Goal: Transaction & Acquisition: Book appointment/travel/reservation

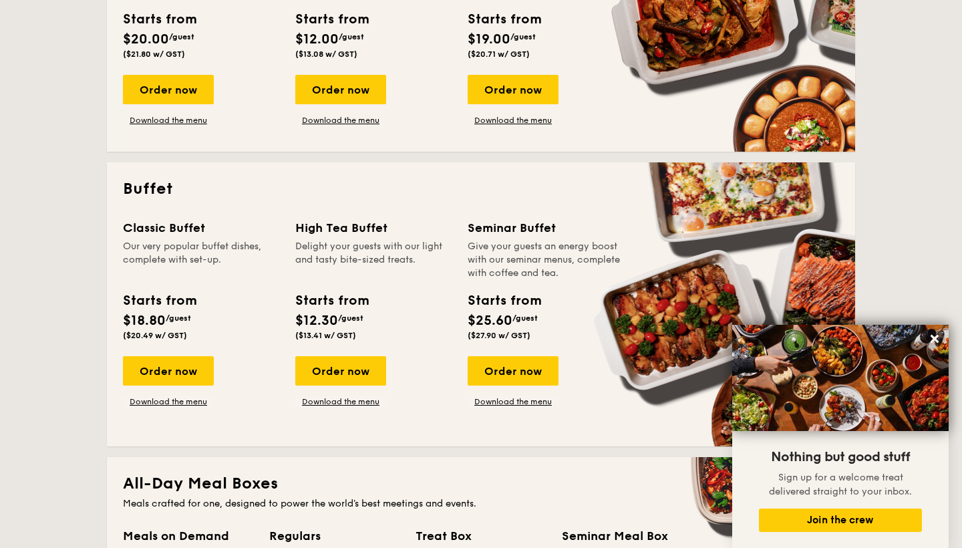
scroll to position [504, 0]
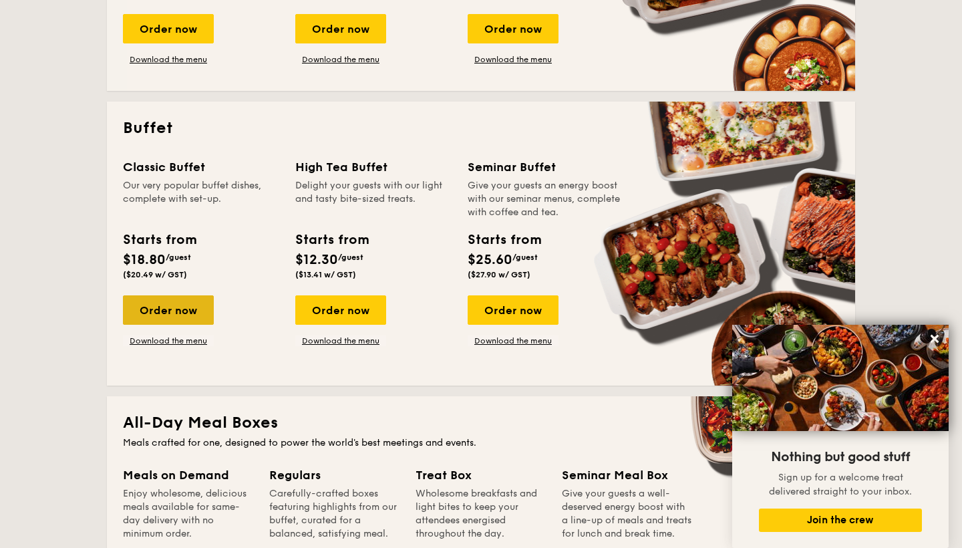
click at [193, 315] on div "Order now" at bounding box center [168, 309] width 91 height 29
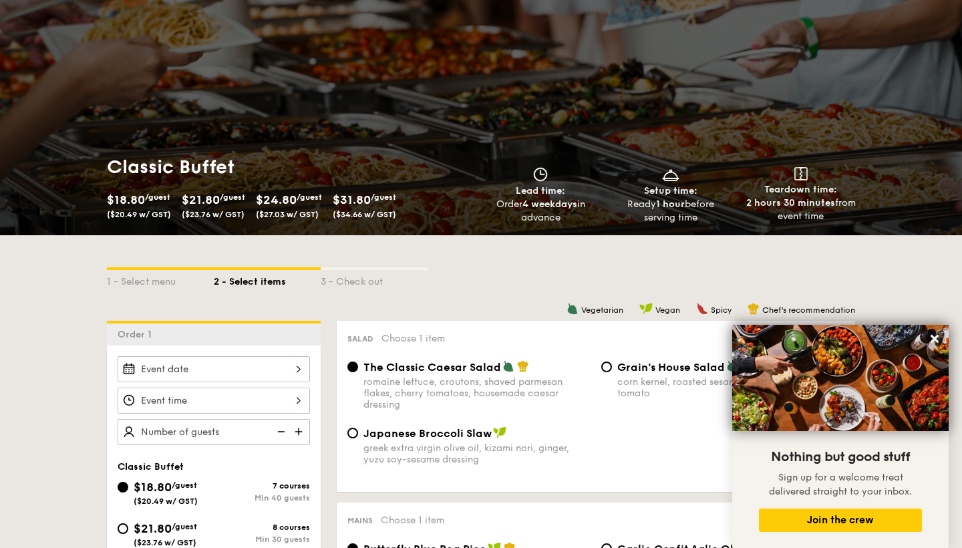
scroll to position [55, 0]
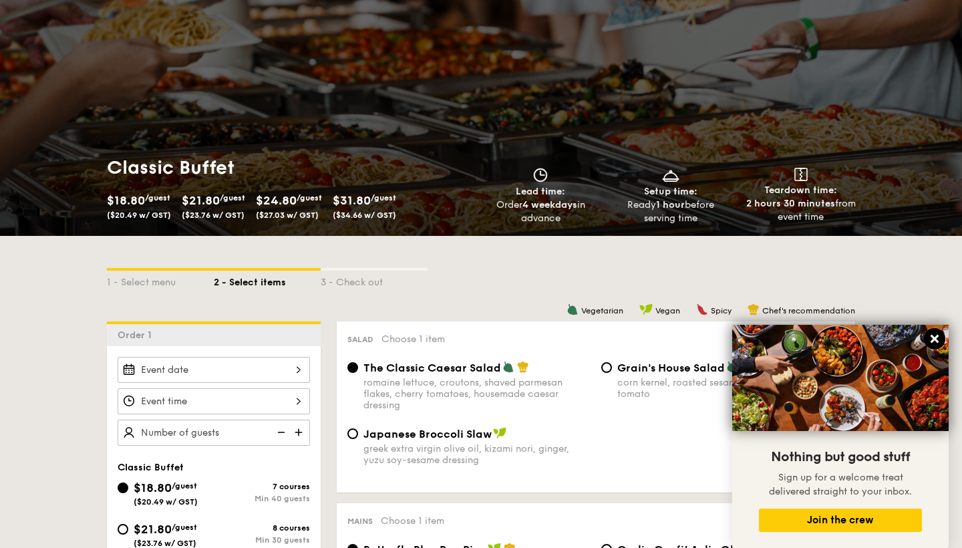
click at [935, 346] on button at bounding box center [934, 338] width 21 height 21
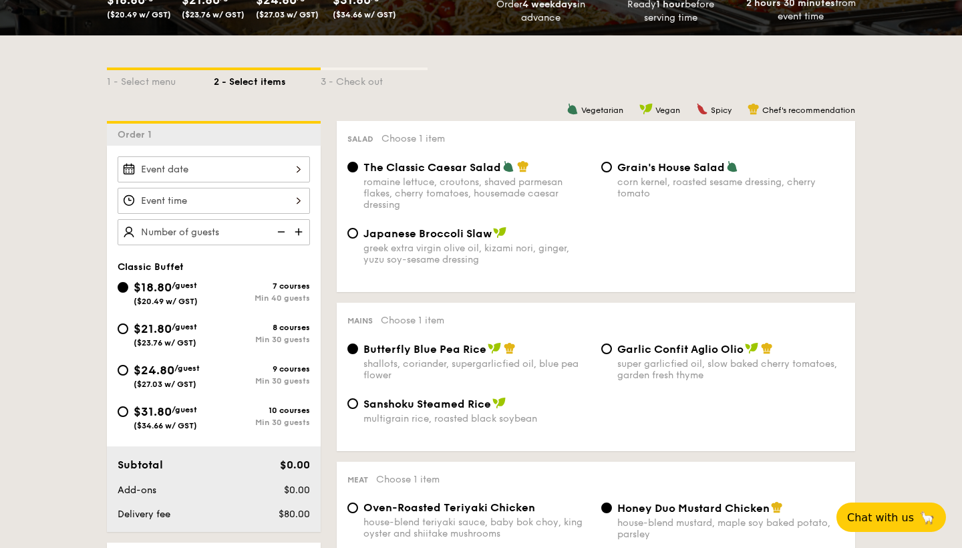
scroll to position [257, 0]
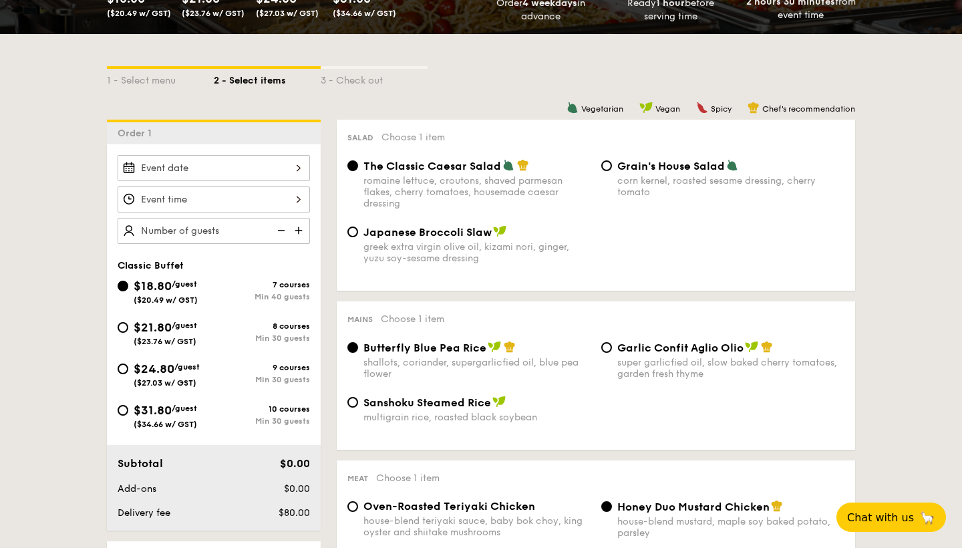
click at [150, 337] on span "($23.76 w/ GST)" at bounding box center [165, 341] width 63 height 9
click at [128, 333] on input "$21.80 /guest ($23.76 w/ GST) 8 courses Min 30 guests" at bounding box center [123, 327] width 11 height 11
radio input "true"
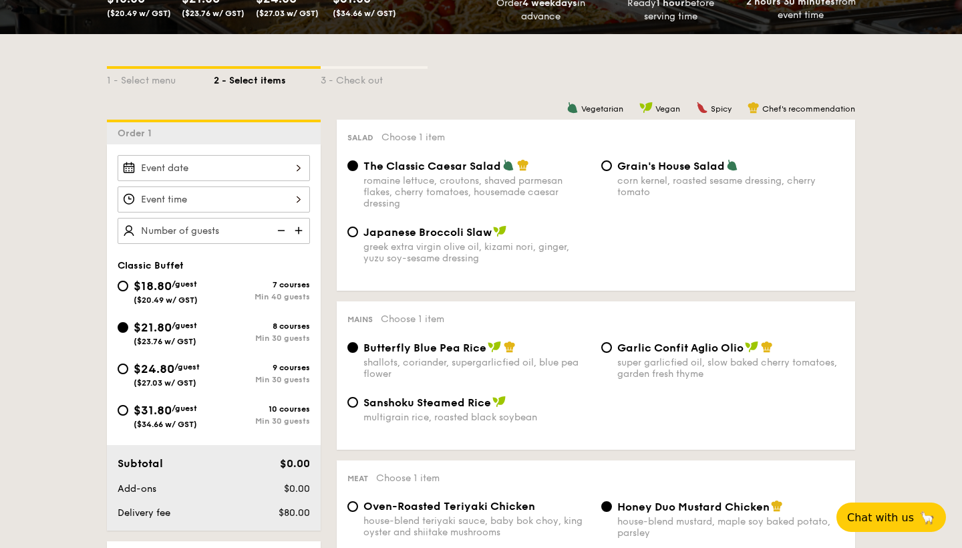
radio input "true"
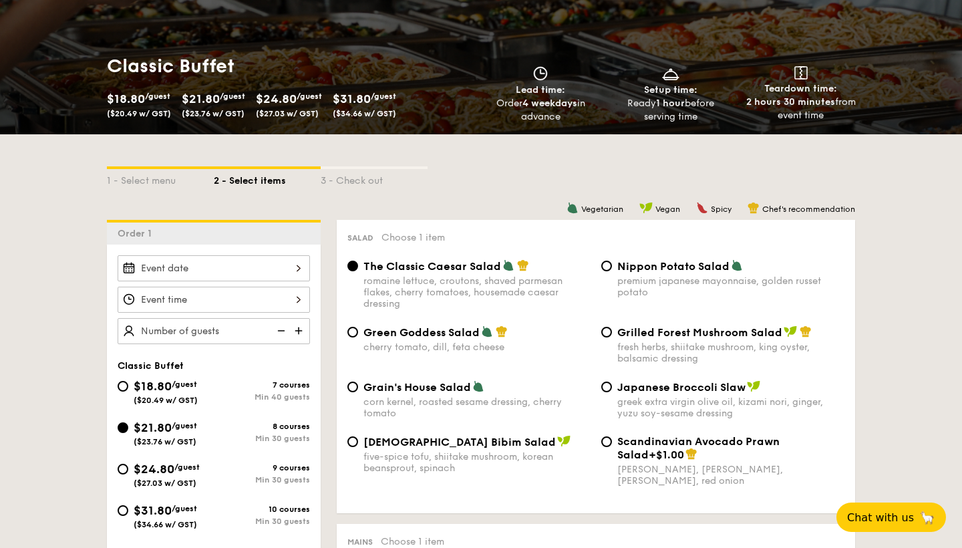
scroll to position [157, 0]
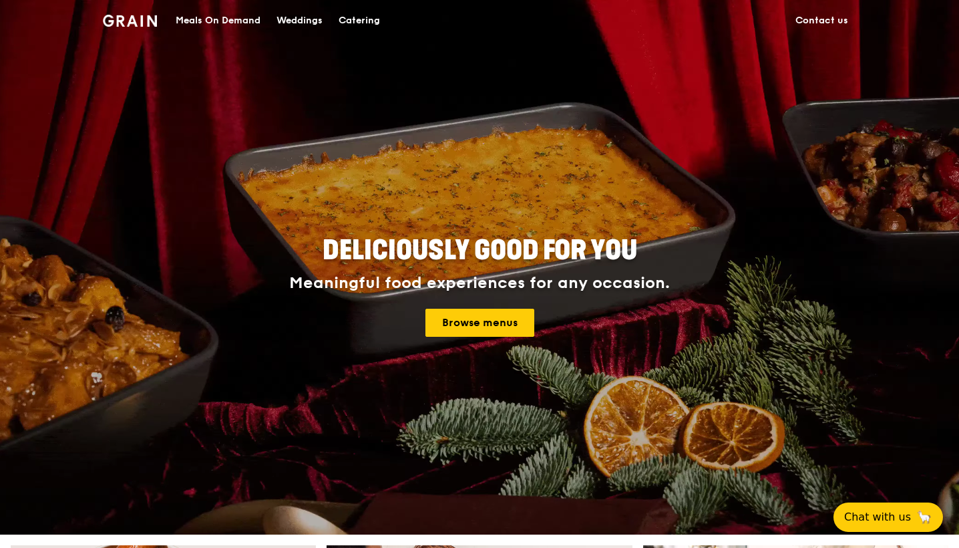
click at [226, 18] on div "Meals On Demand" at bounding box center [218, 21] width 85 height 40
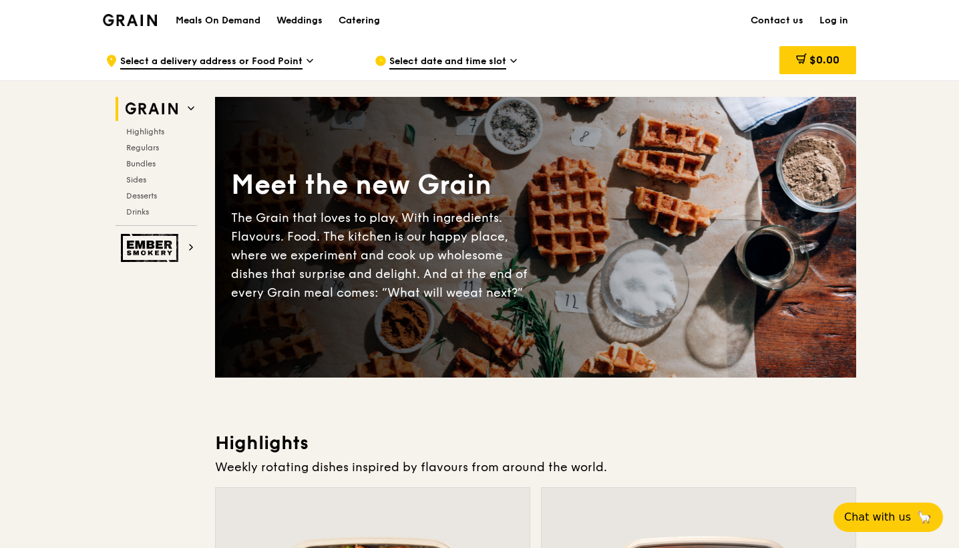
click at [358, 19] on div "Catering" at bounding box center [359, 21] width 41 height 40
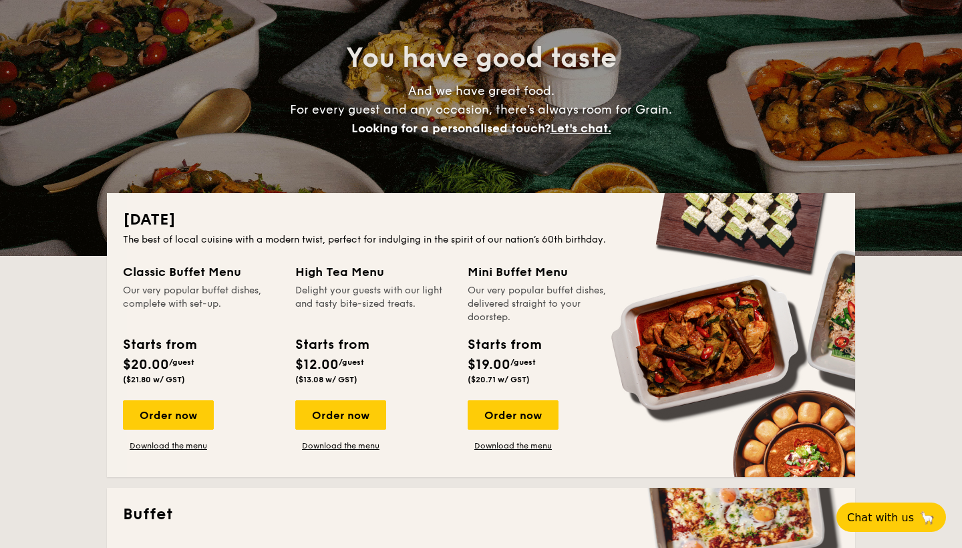
scroll to position [134, 0]
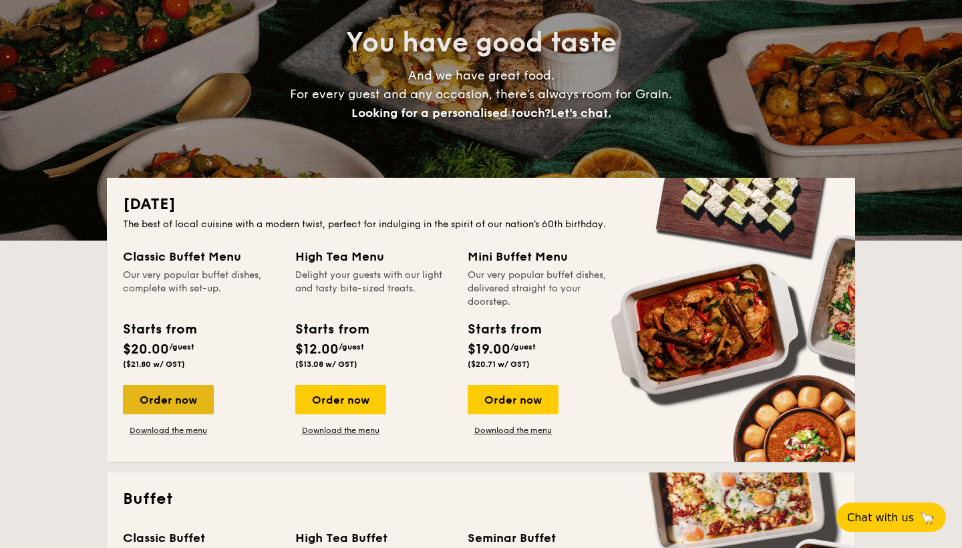
click at [190, 386] on div "Order now" at bounding box center [168, 399] width 91 height 29
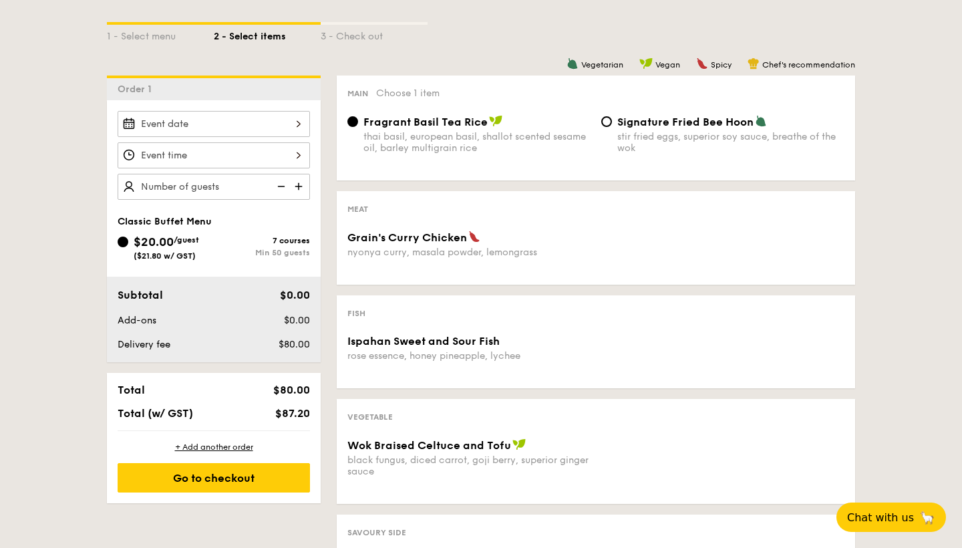
scroll to position [319, 0]
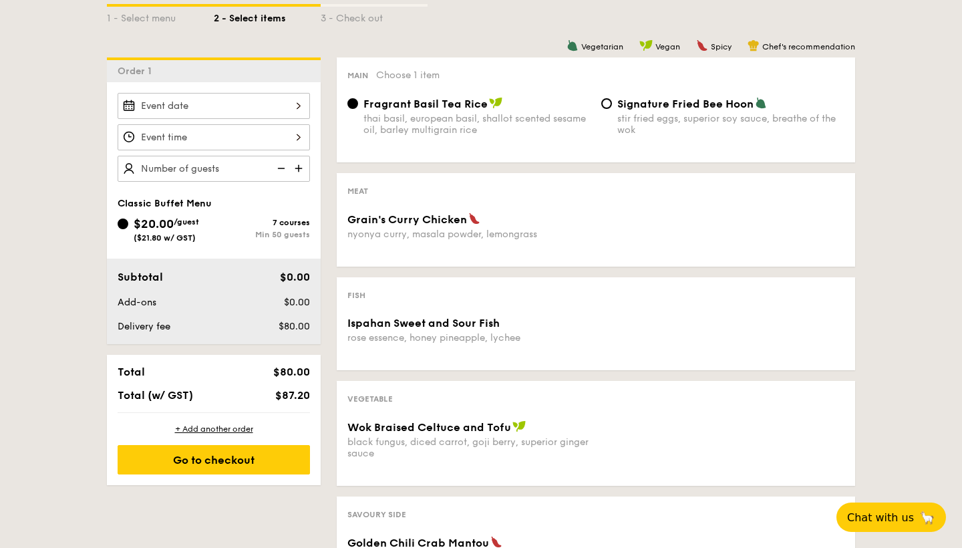
drag, startPoint x: 277, startPoint y: 222, endPoint x: 303, endPoint y: 233, distance: 28.4
click at [303, 233] on div "7 courses Min 50 guests" at bounding box center [262, 228] width 96 height 21
click at [128, 229] on input "$20.00 /guest ($21.80 w/ GST) 7 courses Min 50 guests" at bounding box center [123, 223] width 11 height 11
click at [303, 233] on div "Min 50 guests" at bounding box center [262, 234] width 96 height 9
click at [128, 229] on input "$20.00 /guest ($21.80 w/ GST) 7 courses Min 50 guests" at bounding box center [123, 223] width 11 height 11
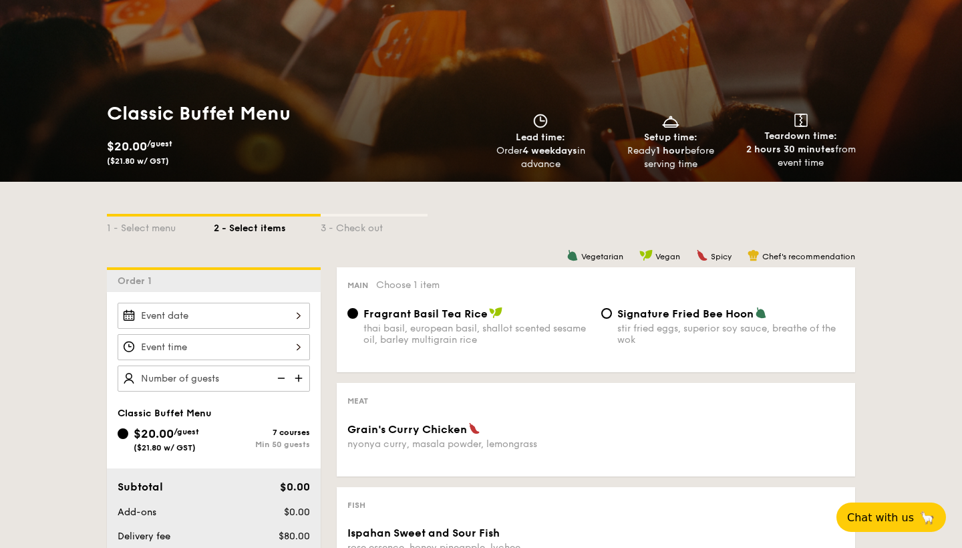
scroll to position [102, 0]
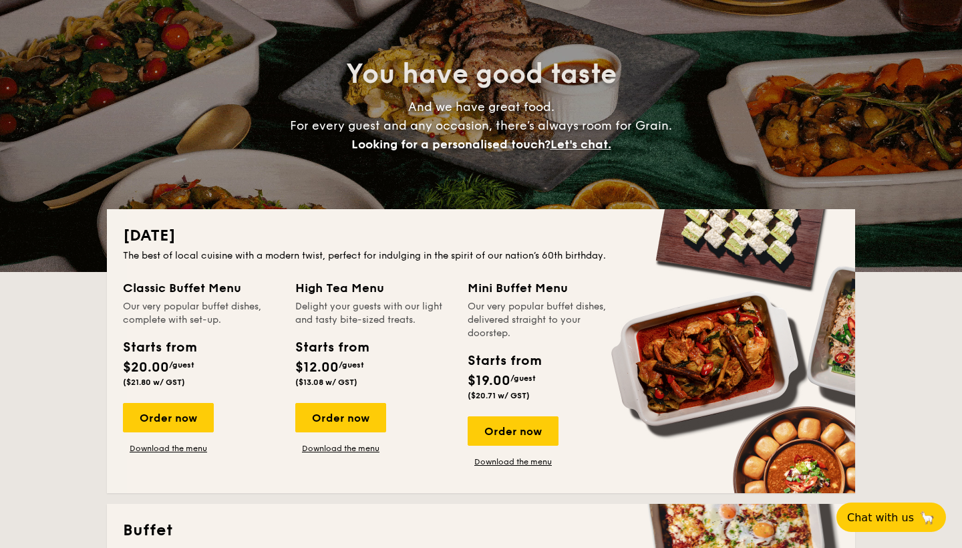
scroll to position [134, 0]
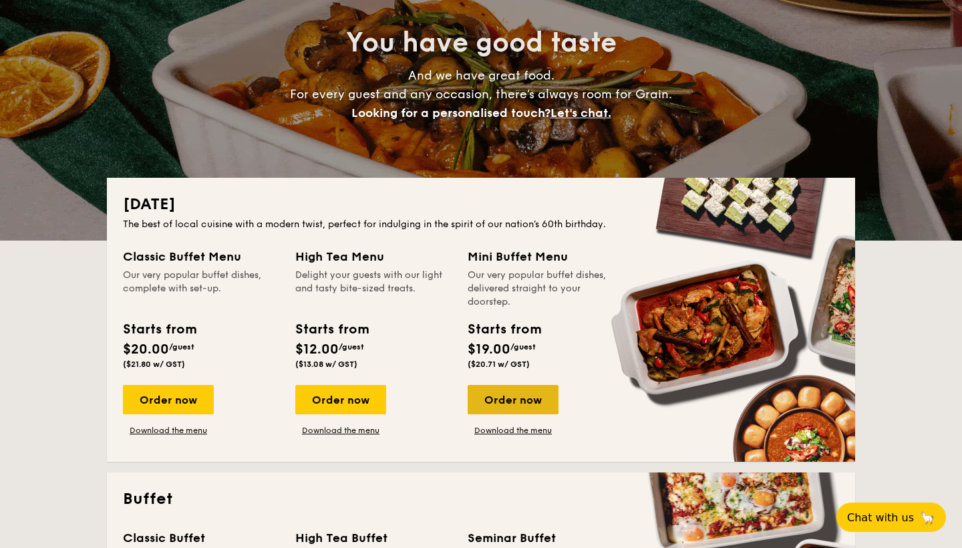
click at [541, 402] on div "Order now" at bounding box center [513, 399] width 91 height 29
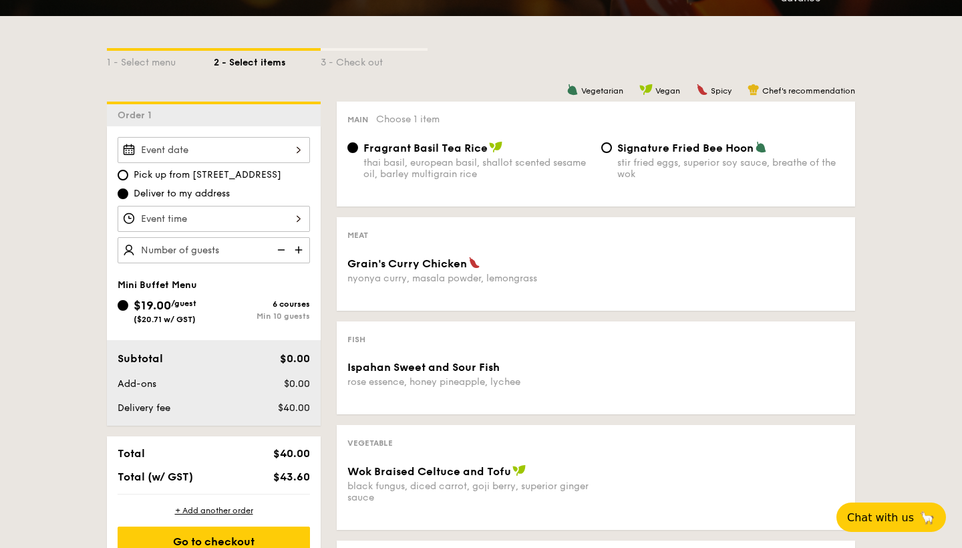
scroll to position [262, 0]
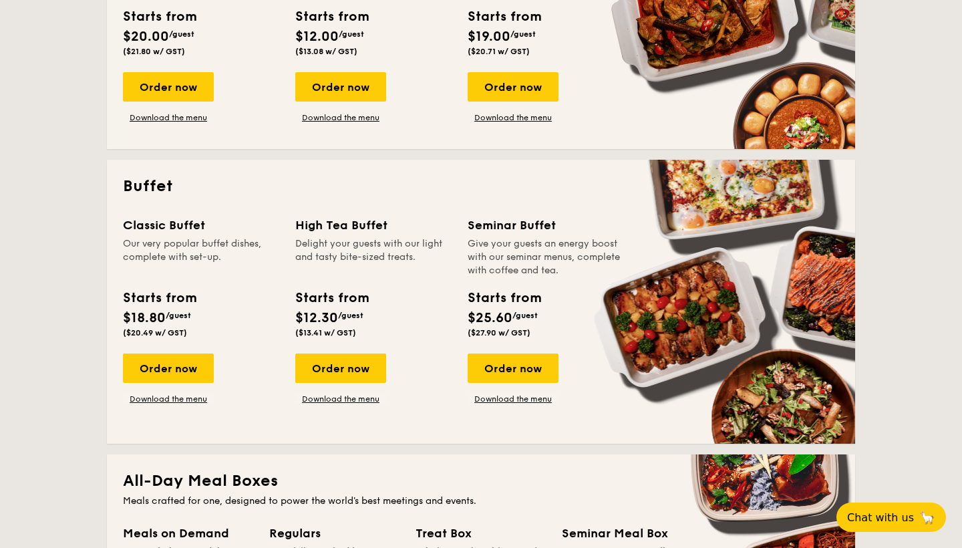
scroll to position [448, 0]
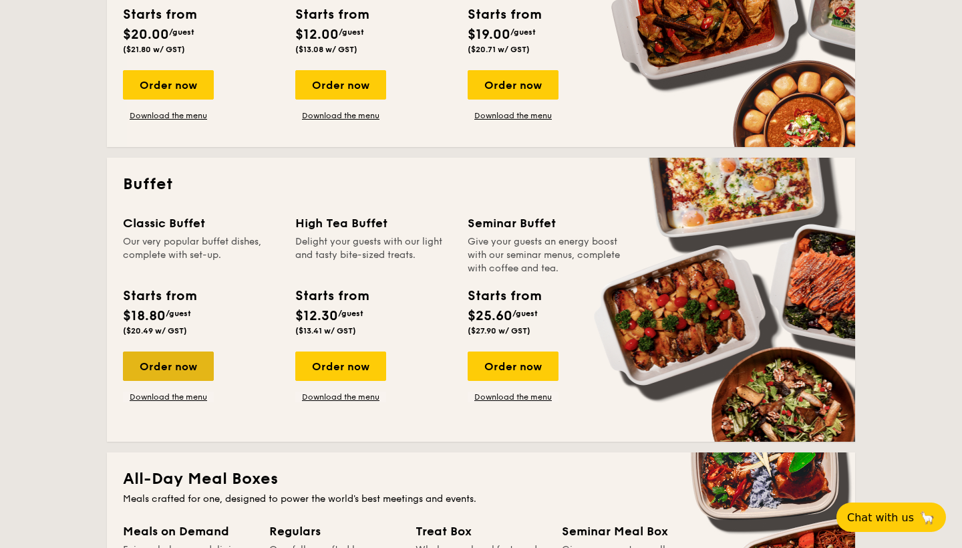
click at [184, 365] on div "Order now" at bounding box center [168, 365] width 91 height 29
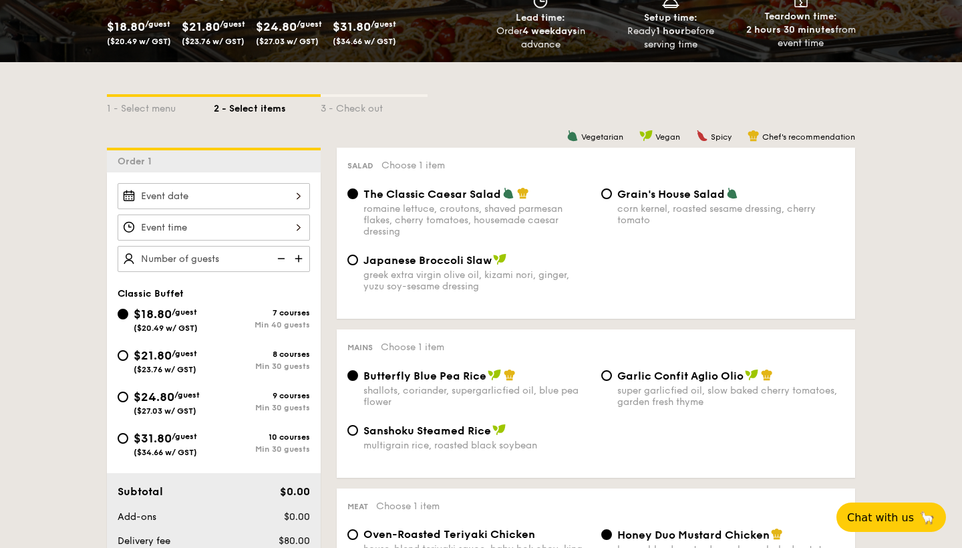
scroll to position [232, 0]
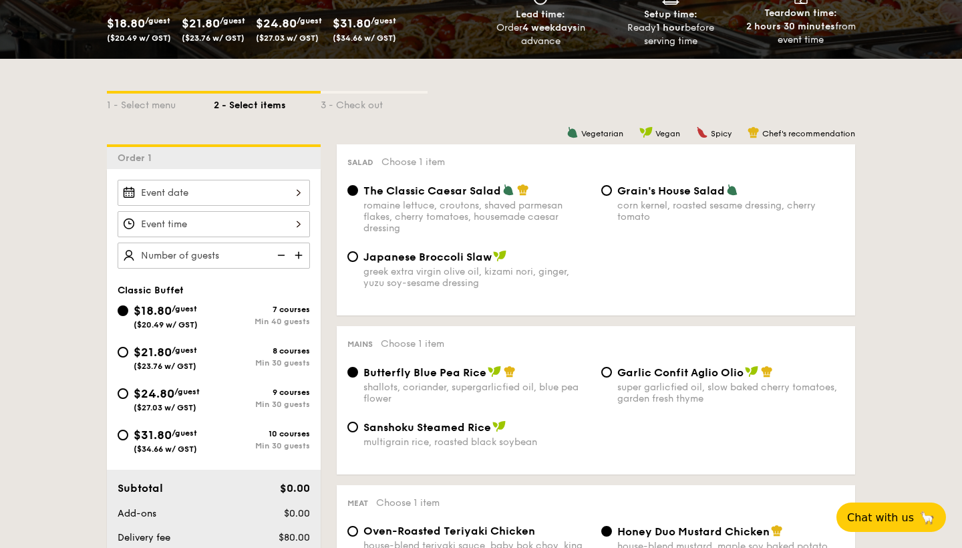
click at [184, 365] on span "($23.76 w/ GST)" at bounding box center [165, 365] width 63 height 9
click at [128, 357] on input "$21.80 /guest ($23.76 w/ GST) 8 courses Min 30 guests" at bounding box center [123, 352] width 11 height 11
radio input "true"
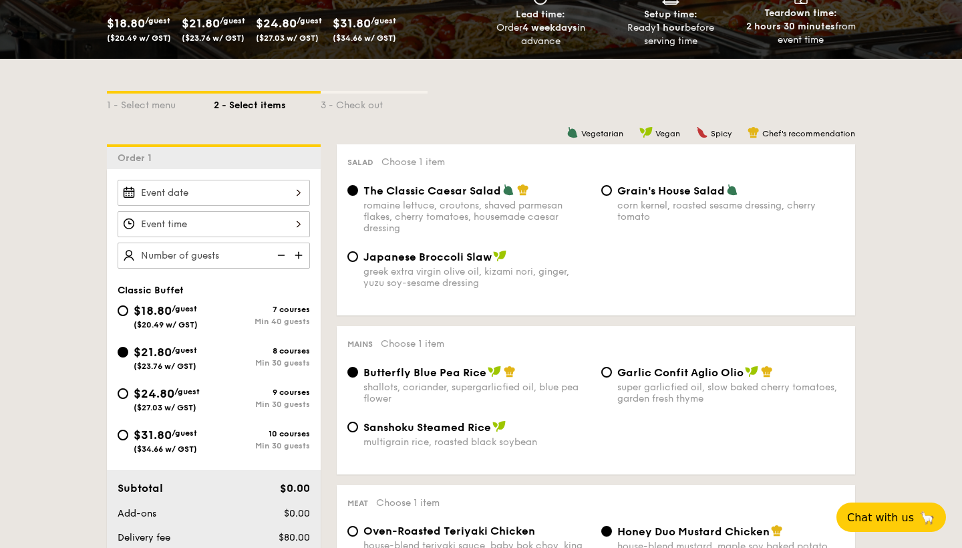
radio input "true"
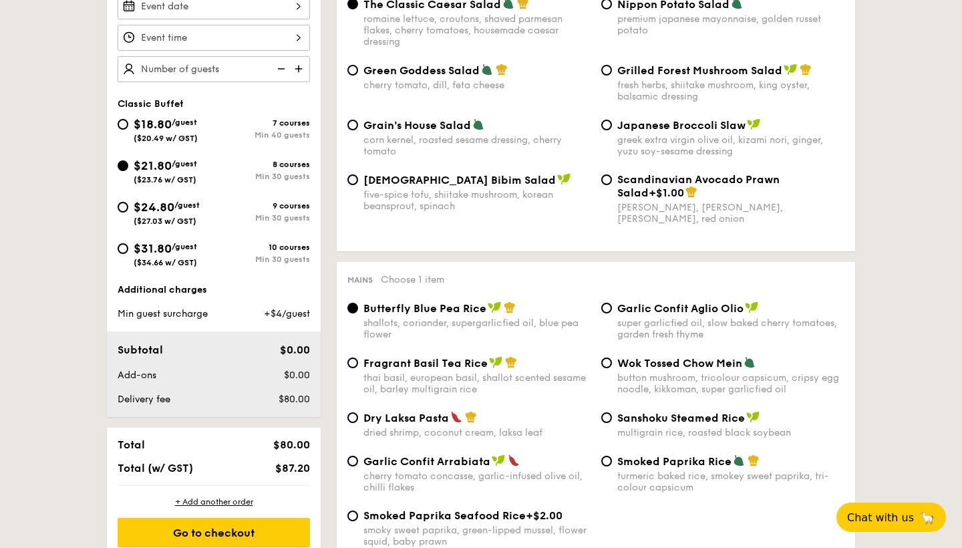
scroll to position [529, 0]
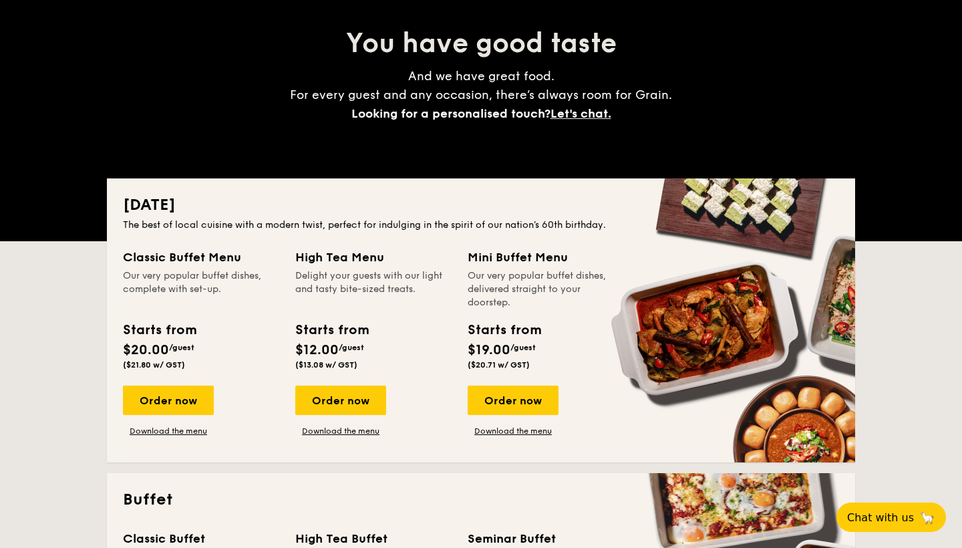
scroll to position [134, 0]
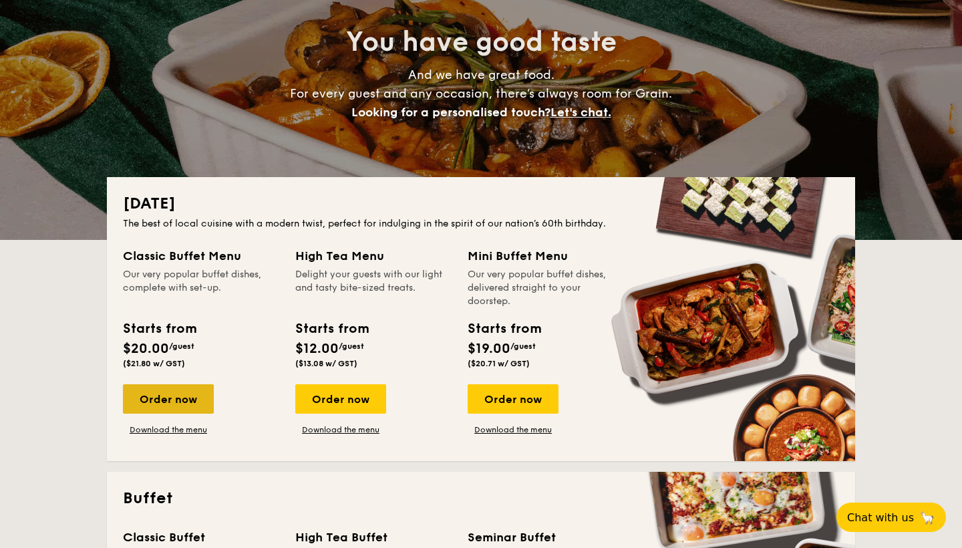
click at [202, 411] on div "Order now" at bounding box center [168, 398] width 91 height 29
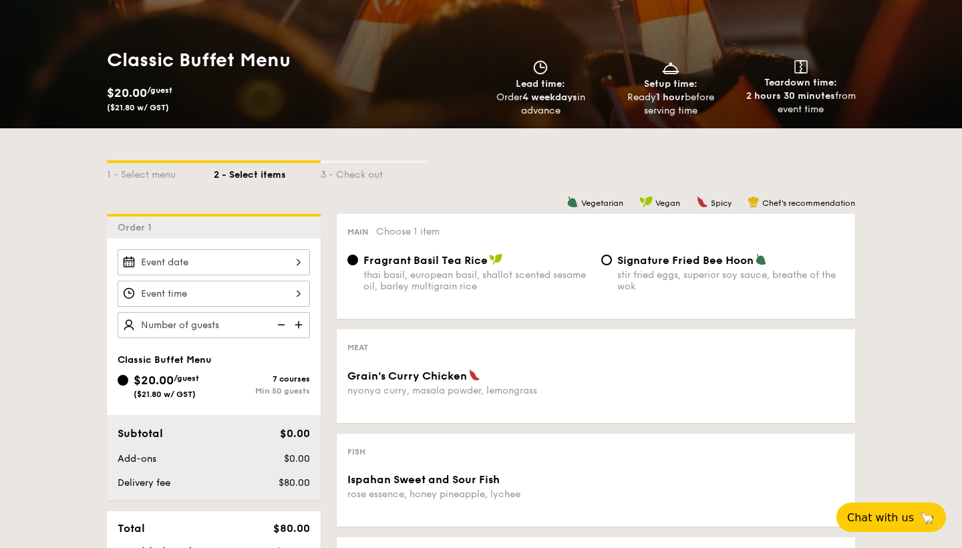
scroll to position [155, 0]
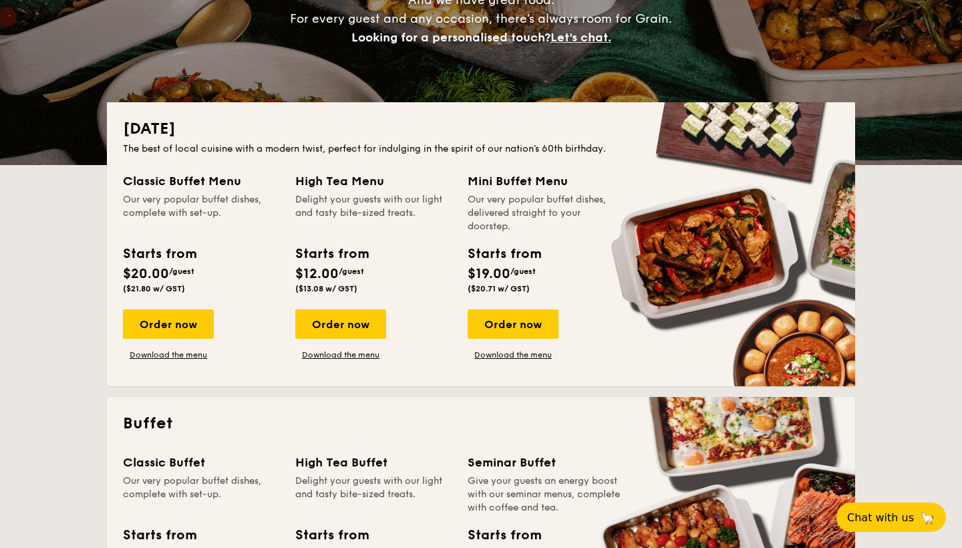
scroll to position [282, 0]
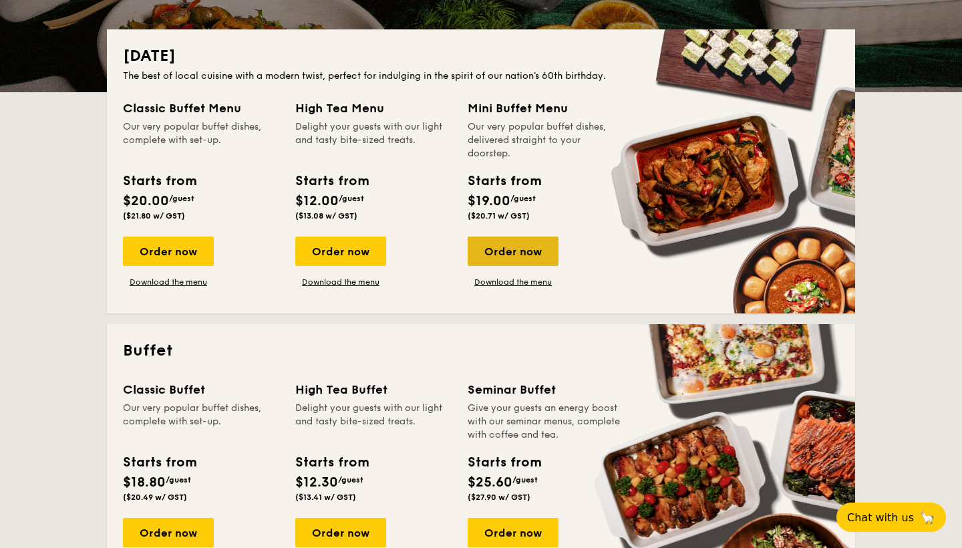
click at [520, 258] on div "Order now" at bounding box center [513, 250] width 91 height 29
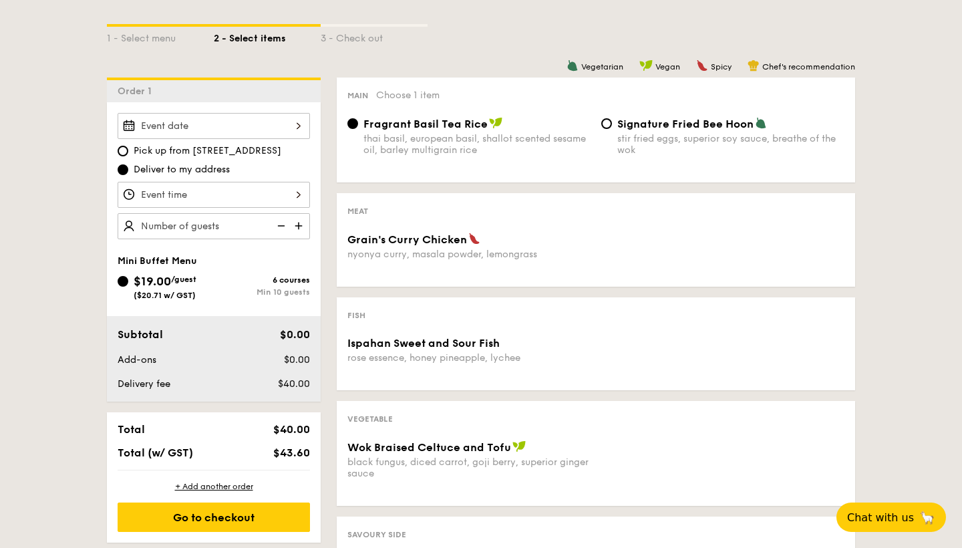
scroll to position [302, 0]
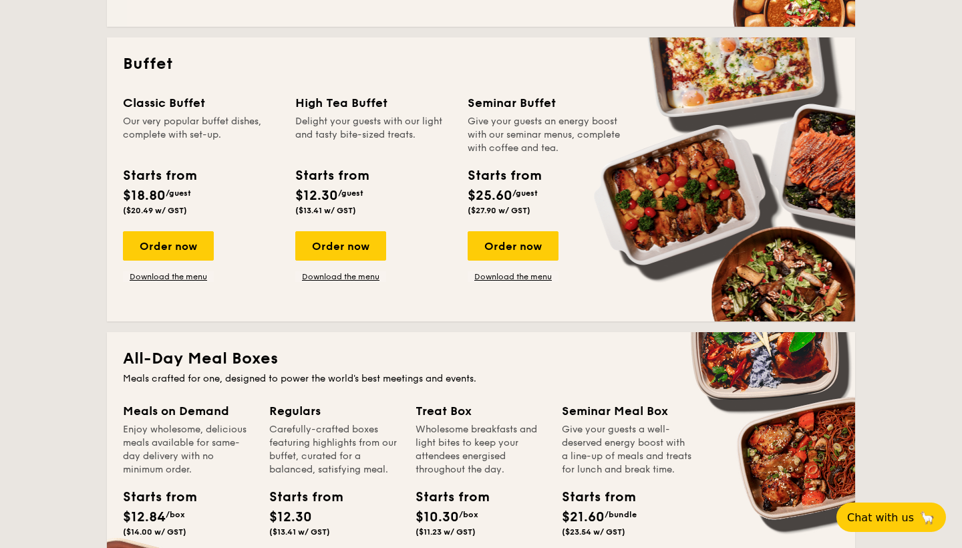
scroll to position [569, 0]
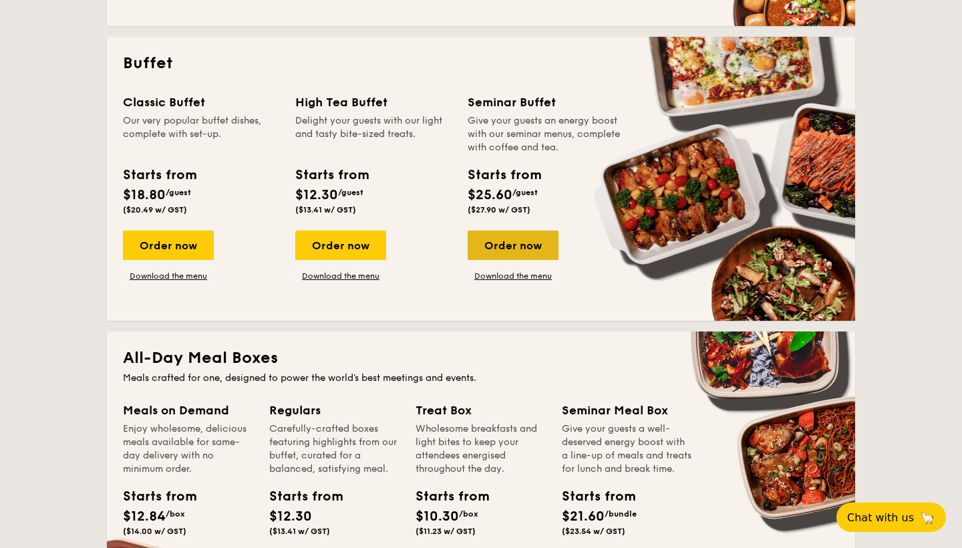
click at [539, 246] on div "Order now" at bounding box center [513, 244] width 91 height 29
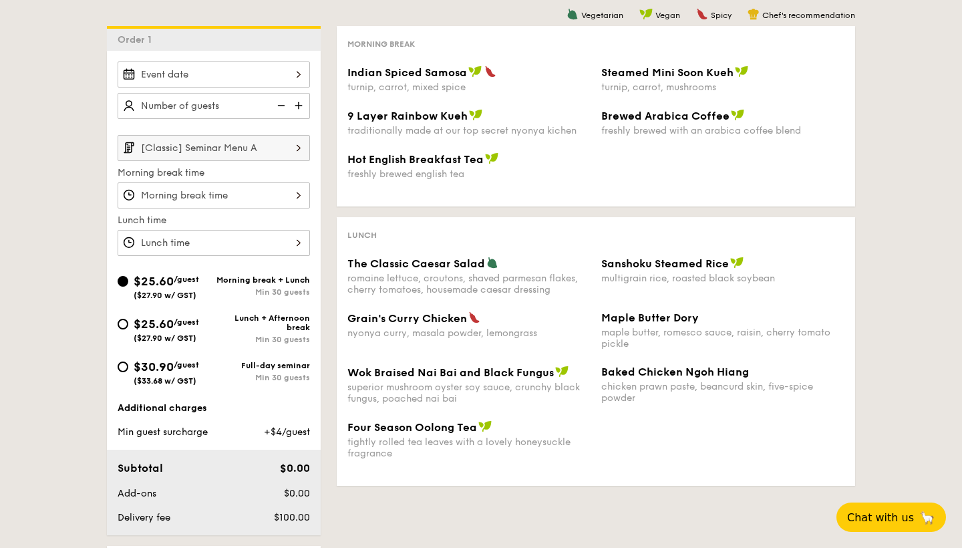
scroll to position [322, 0]
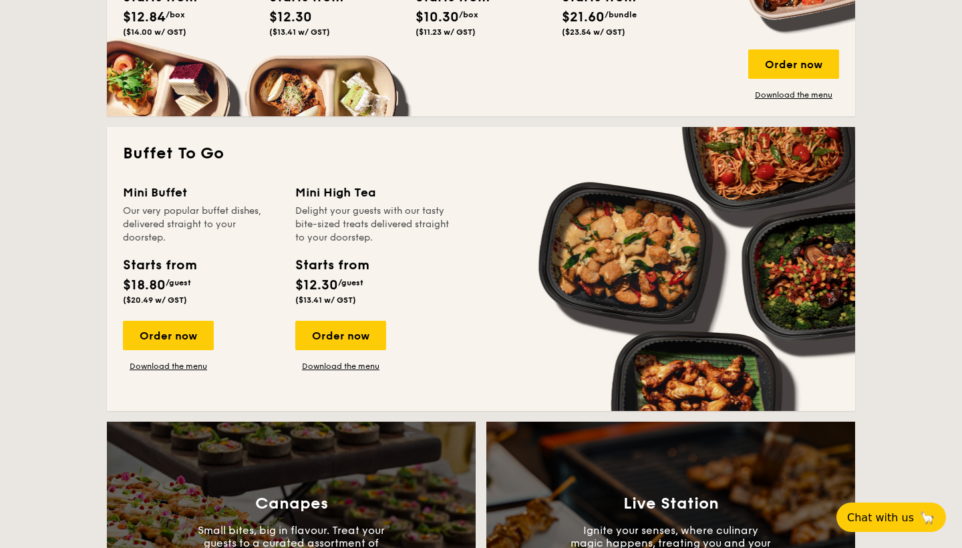
scroll to position [1075, 0]
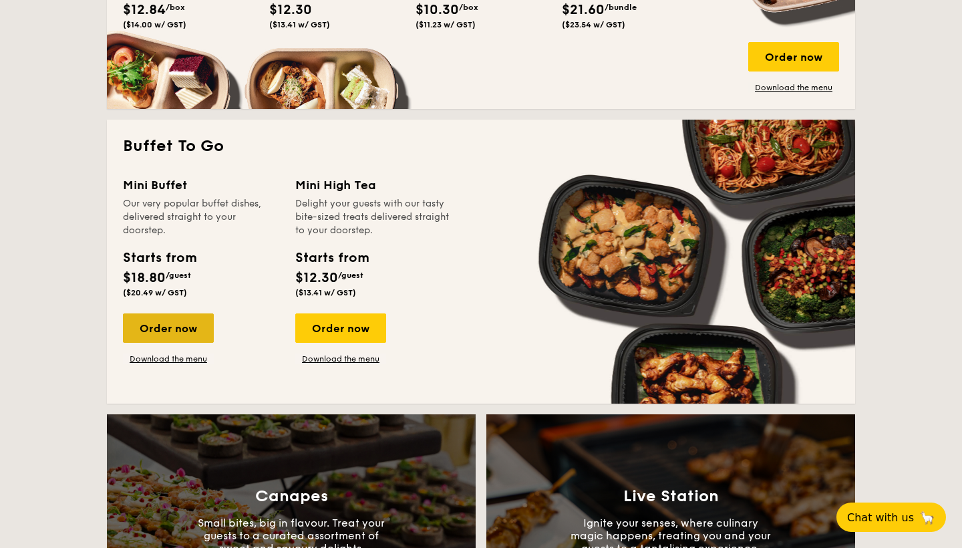
click at [178, 323] on div "Order now" at bounding box center [168, 327] width 91 height 29
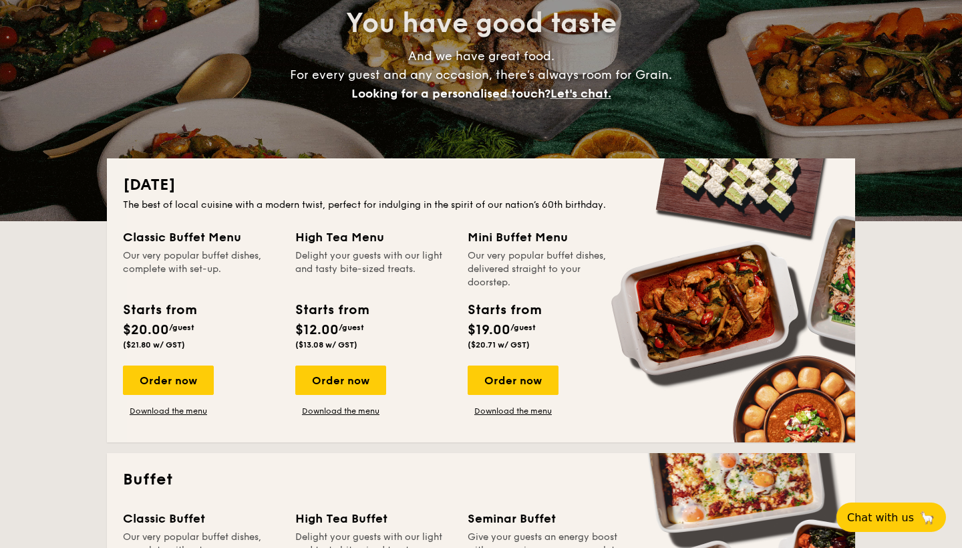
scroll to position [152, 0]
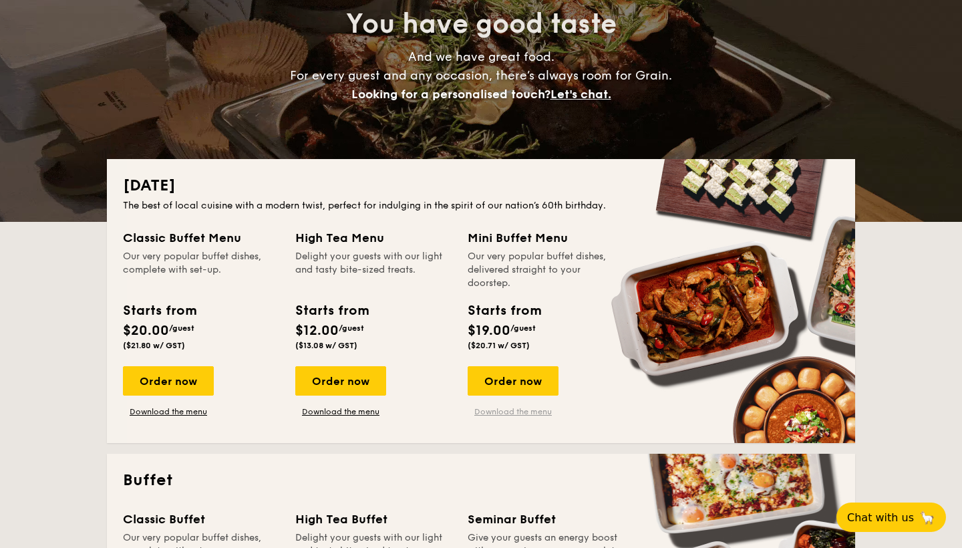
click at [530, 410] on link "Download the menu" at bounding box center [513, 411] width 91 height 11
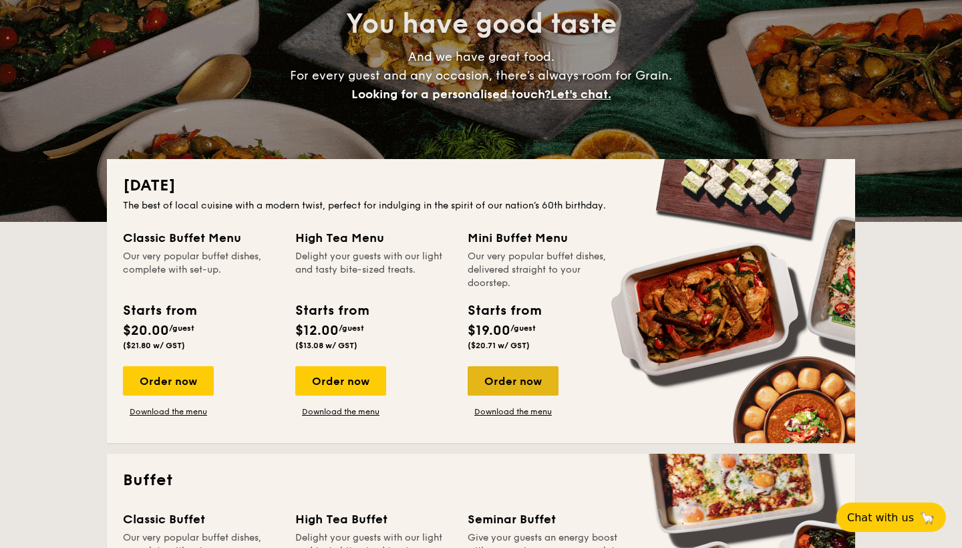
click at [542, 375] on div "Order now" at bounding box center [513, 380] width 91 height 29
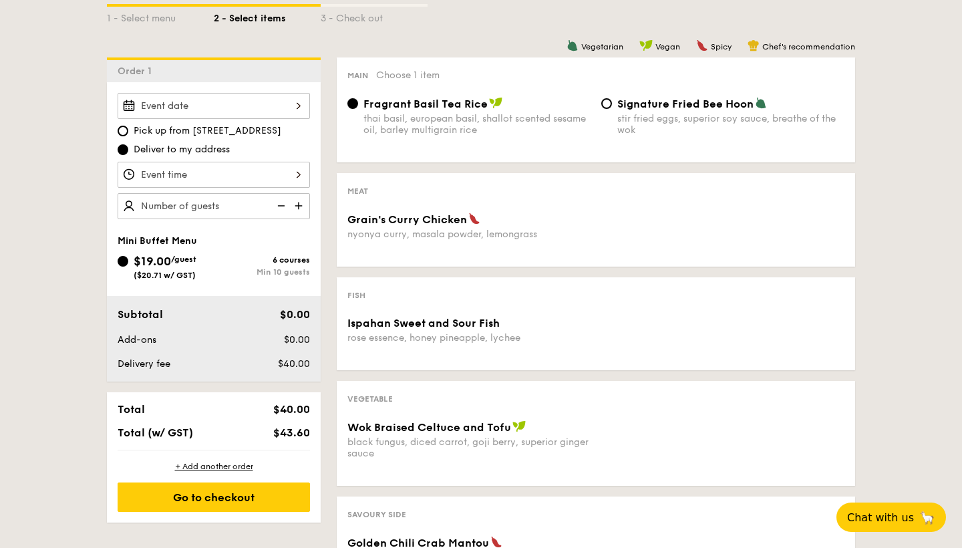
scroll to position [311, 0]
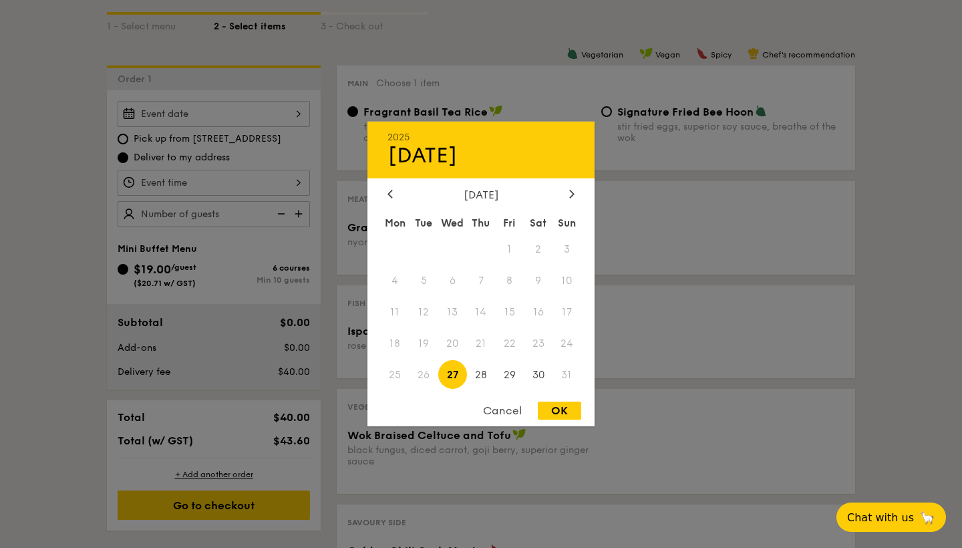
click at [289, 118] on div "2025 Aug [DATE] Tue Wed Thu Fri Sat Sun 1 2 3 4 5 6 7 8 9 10 11 12 13 14 15 16 …" at bounding box center [214, 114] width 192 height 26
click at [289, 118] on div at bounding box center [481, 274] width 962 height 548
click at [295, 118] on div "2025 Aug [DATE] Tue Wed Thu Fri Sat Sun 1 2 3 4 5 6 7 8 9 10 11 12 13 14 15 16 …" at bounding box center [214, 114] width 192 height 26
click at [562, 373] on span "31" at bounding box center [566, 374] width 29 height 29
click at [562, 374] on span "31" at bounding box center [566, 374] width 29 height 29
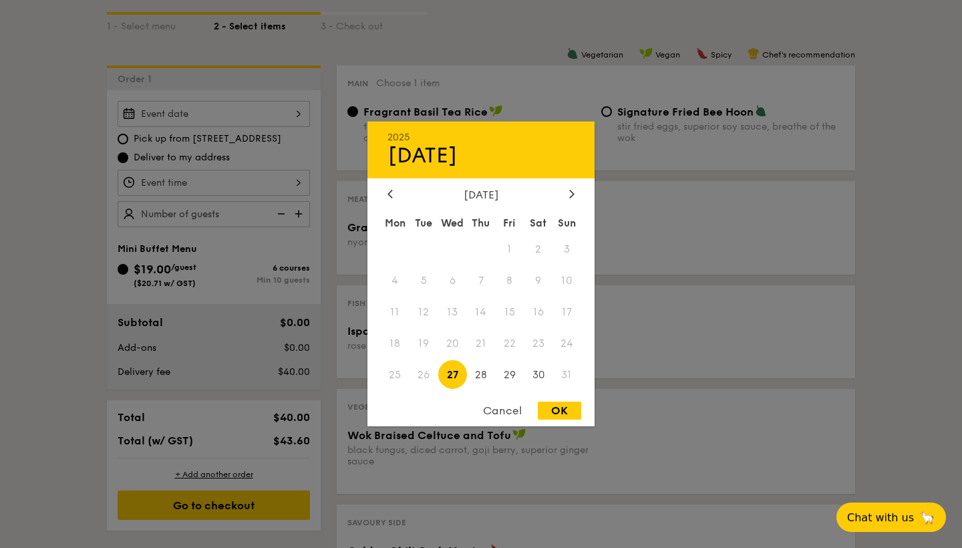
click at [557, 407] on div "OK" at bounding box center [559, 410] width 43 height 18
type input "[DATE]"
click at [285, 122] on div "[DATE] 2025 Aug [DATE] Tue Wed Thu Fri Sat Sun 1 2 3 4 5 6 7 8 9 10 11 12 13 14…" at bounding box center [214, 114] width 192 height 26
click at [560, 377] on span "31" at bounding box center [566, 374] width 29 height 29
click at [571, 200] on div at bounding box center [572, 194] width 12 height 13
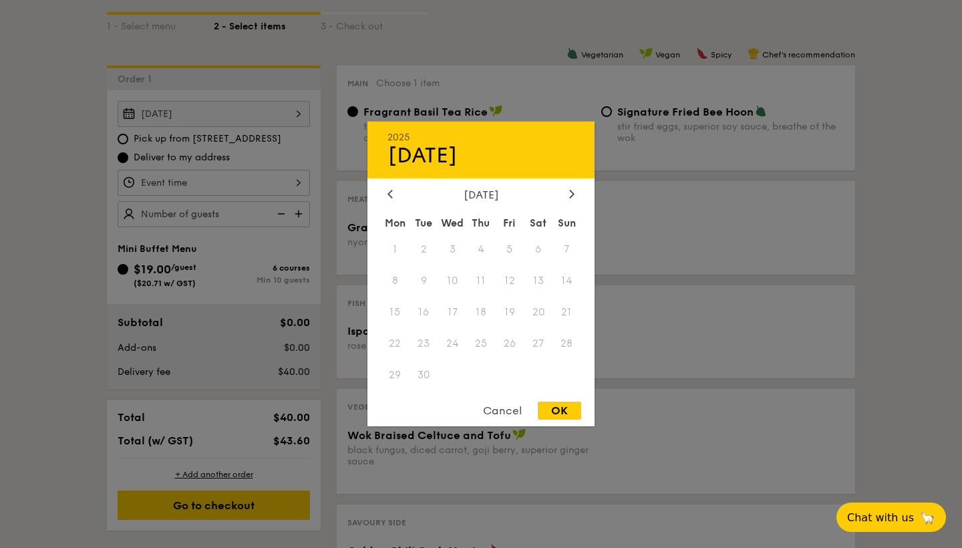
click at [399, 186] on div "2025 Aug [DATE] Tue Wed Thu Fri Sat Sun 1 2 3 4 5 6 7 8 9 10 11 12 13 14 15 16 …" at bounding box center [480, 274] width 227 height 305
click at [391, 198] on icon at bounding box center [389, 193] width 5 height 9
click at [311, 57] on div at bounding box center [481, 274] width 962 height 548
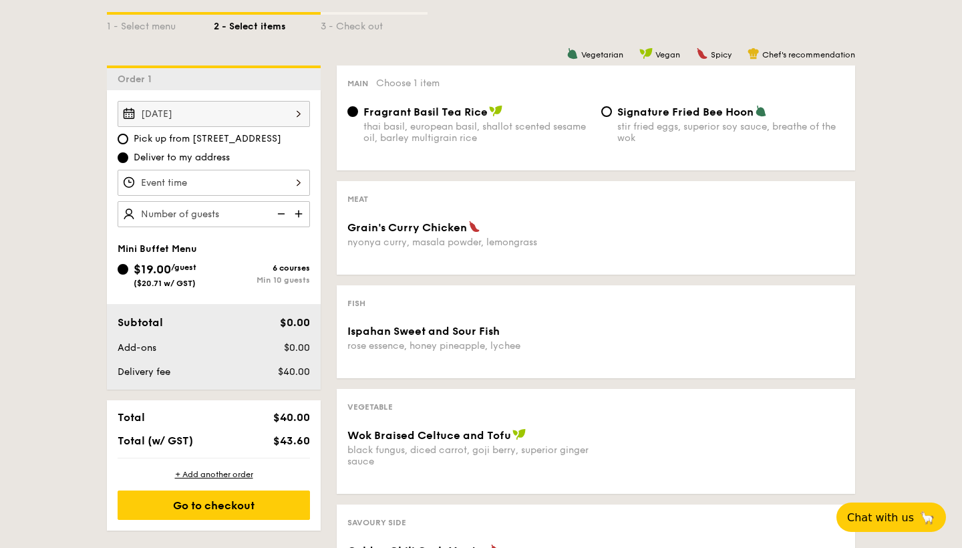
click at [272, 132] on span "Pick up from [STREET_ADDRESS]" at bounding box center [208, 138] width 148 height 13
click at [128, 134] on input "Pick up from [STREET_ADDRESS]" at bounding box center [123, 139] width 11 height 11
radio input "true"
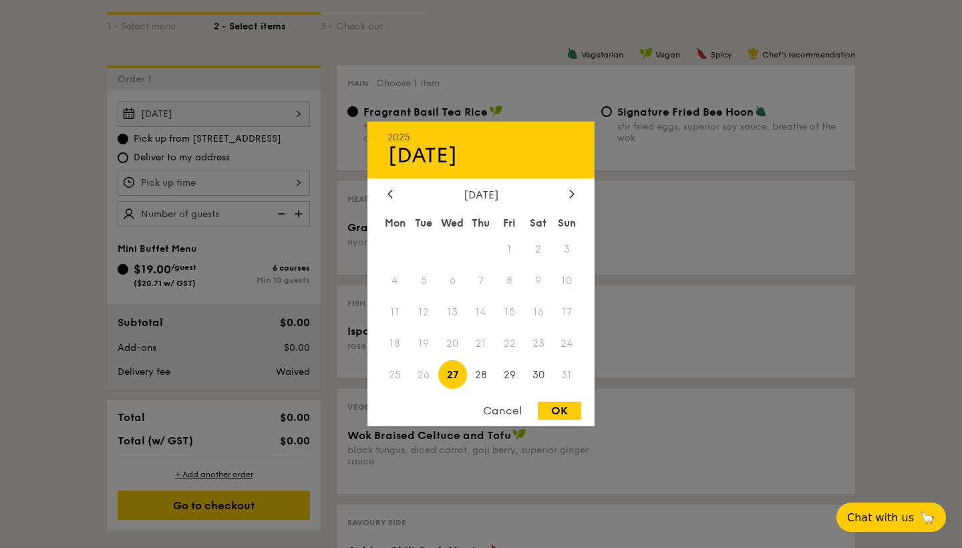
click at [292, 120] on div "[DATE] 2025 Aug [DATE] Tue Wed Thu Fri Sat Sun 1 2 3 4 5 6 7 8 9 10 11 12 13 14…" at bounding box center [214, 114] width 192 height 26
click at [553, 367] on span "31" at bounding box center [566, 374] width 29 height 29
click at [569, 407] on div "OK" at bounding box center [559, 410] width 43 height 18
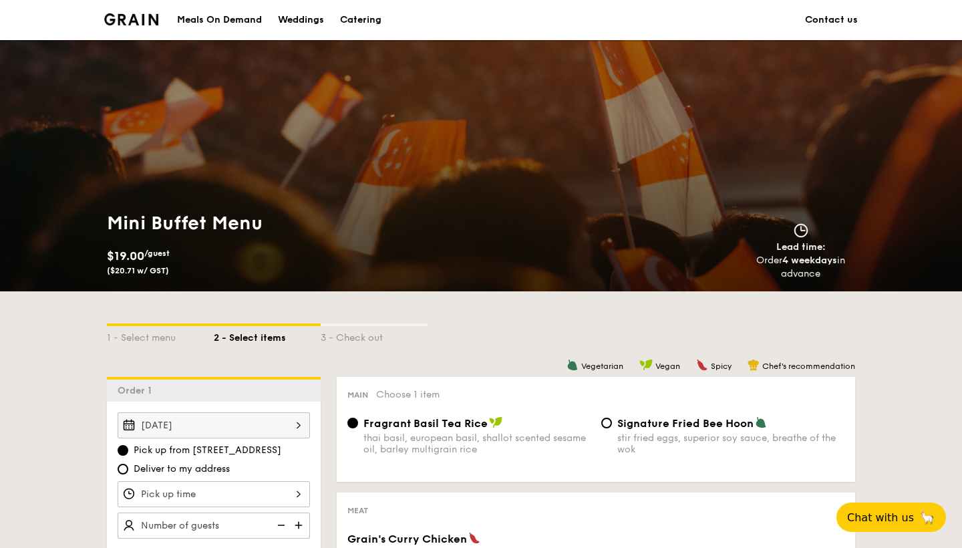
scroll to position [0, 0]
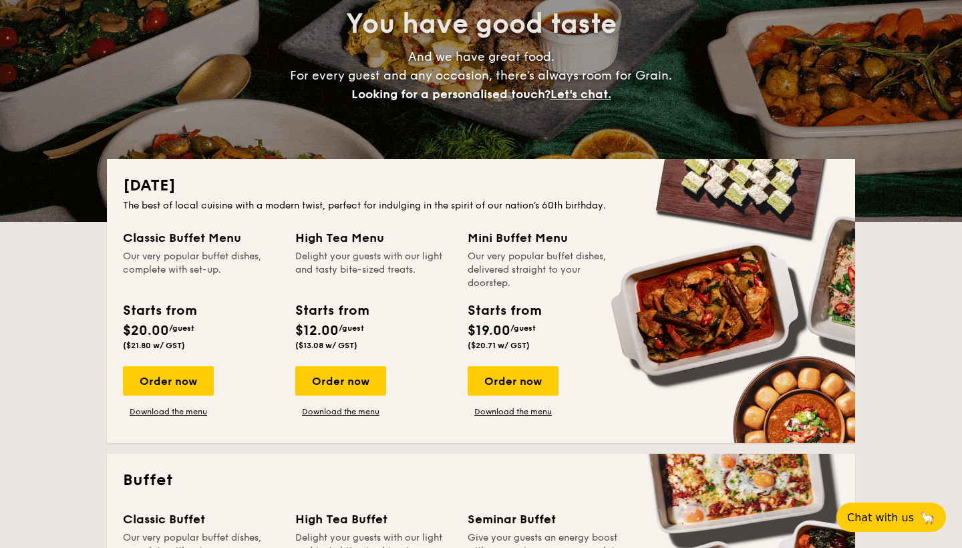
scroll to position [275, 0]
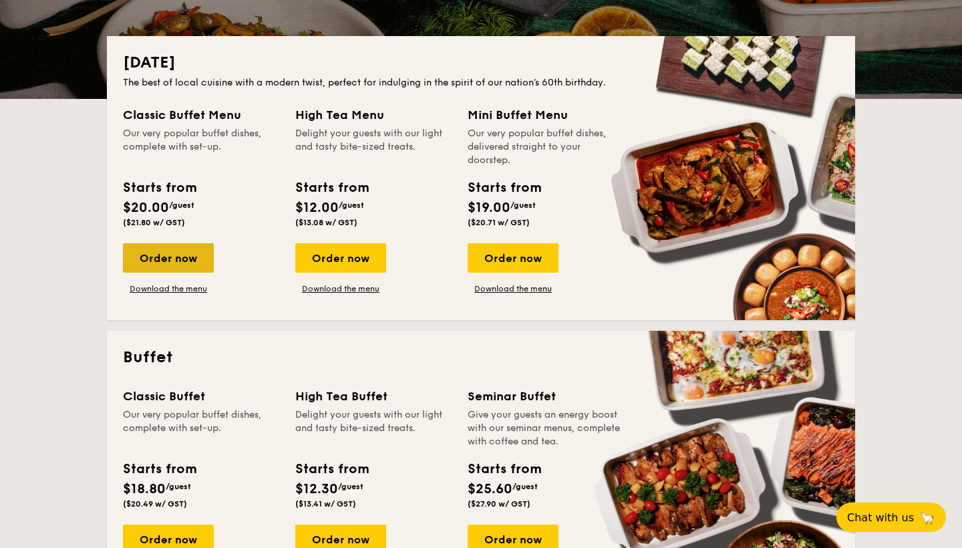
click at [208, 252] on div "Order now" at bounding box center [168, 257] width 91 height 29
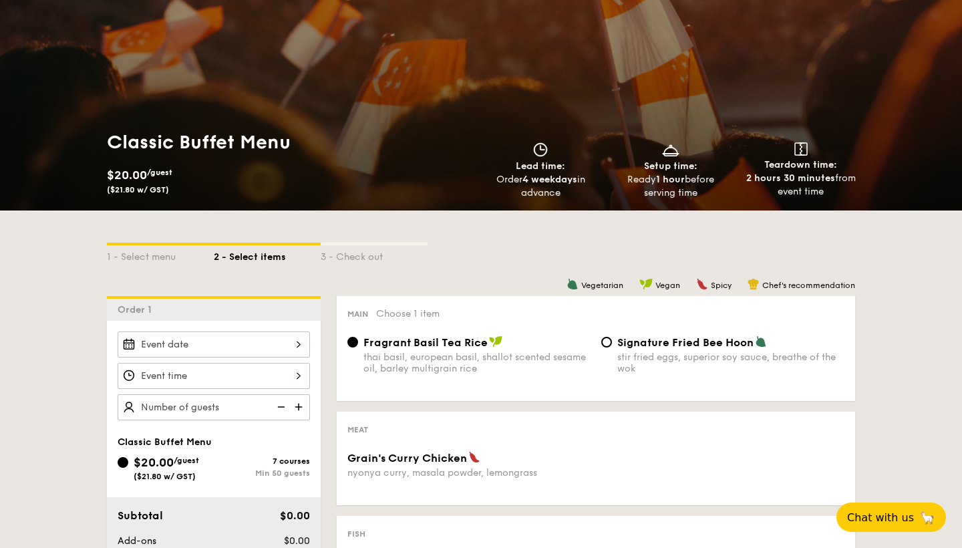
scroll to position [93, 0]
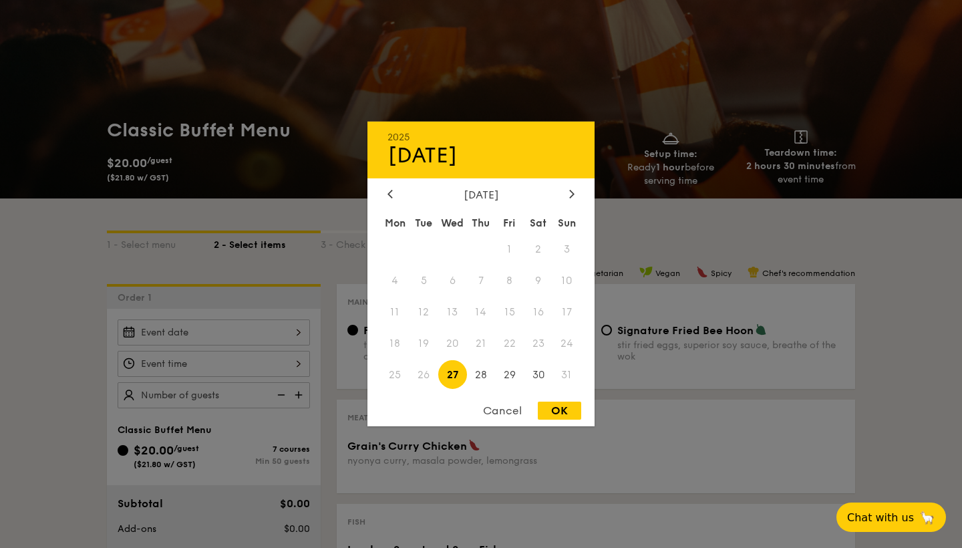
click at [276, 323] on div "2025 Aug [DATE] Tue Wed Thu Fri Sat Sun 1 2 3 4 5 6 7 8 9 10 11 12 13 14 15 16 …" at bounding box center [214, 332] width 192 height 26
click at [550, 415] on div "OK" at bounding box center [559, 410] width 43 height 18
type input "[DATE]"
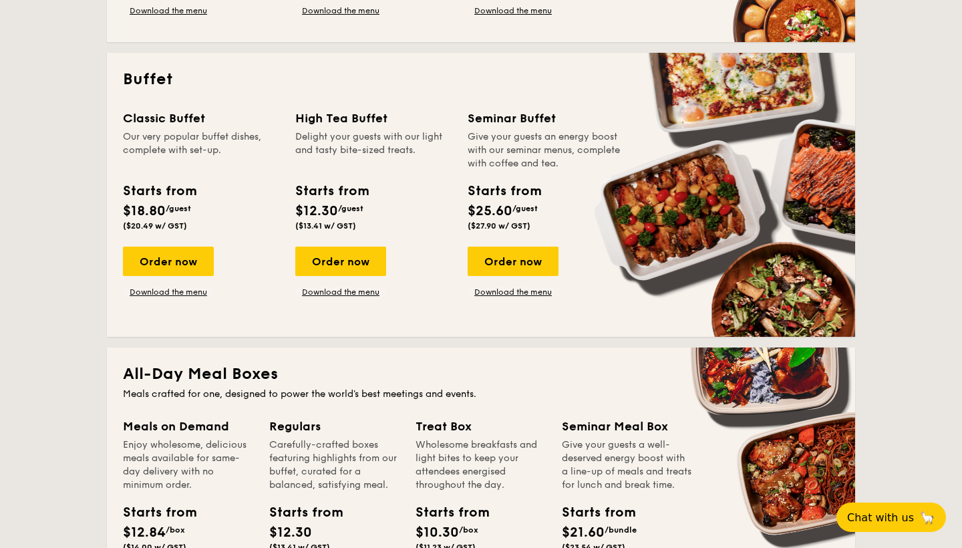
scroll to position [603, 0]
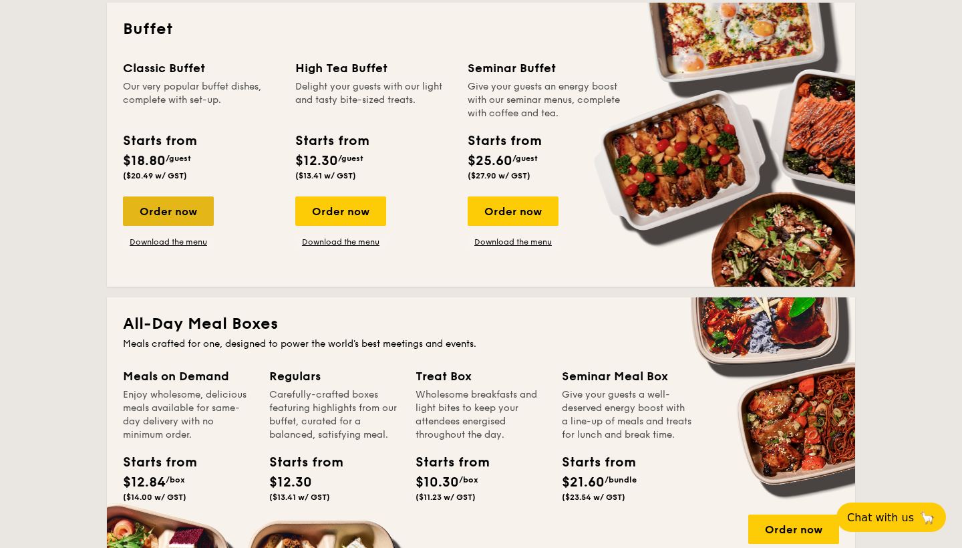
click at [177, 217] on div "Order now" at bounding box center [168, 210] width 91 height 29
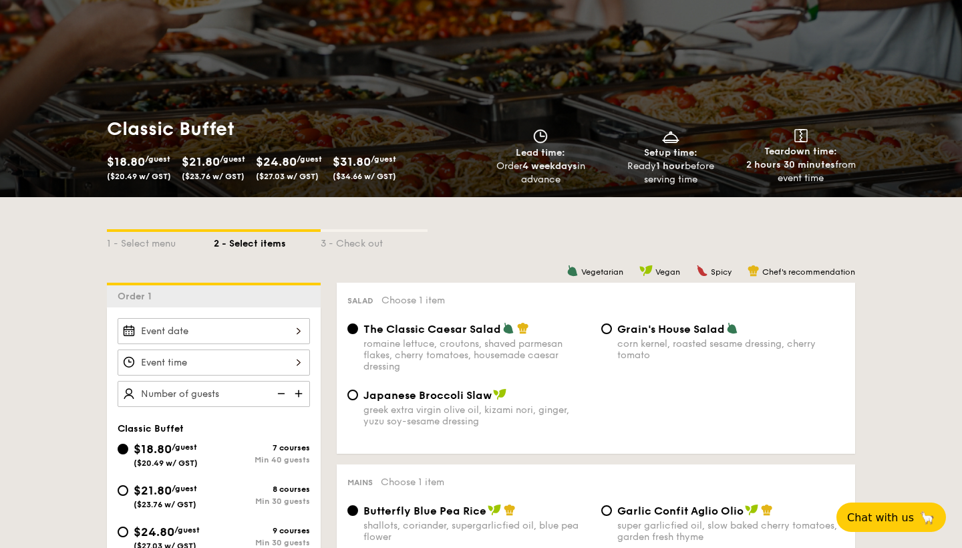
scroll to position [94, 0]
click at [291, 343] on div at bounding box center [214, 332] width 192 height 26
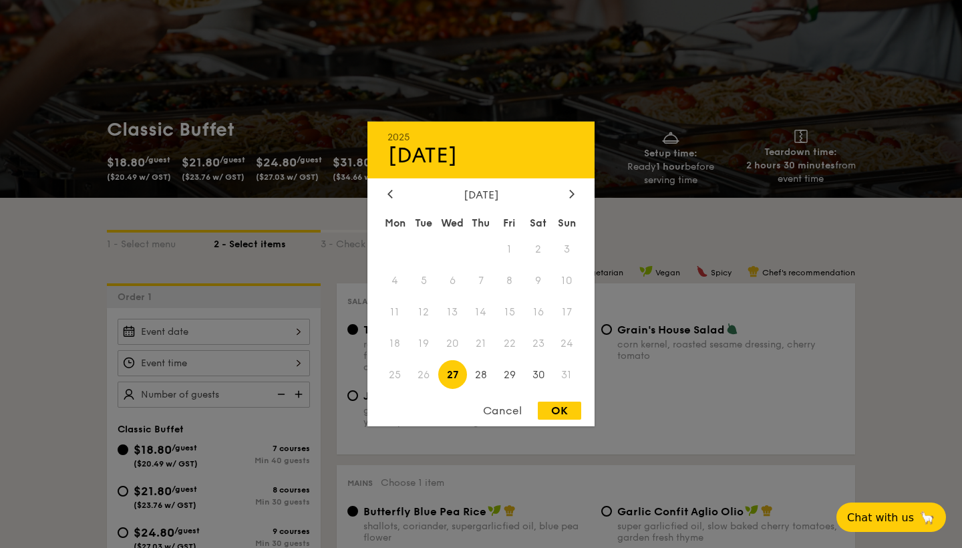
click at [561, 375] on span "31" at bounding box center [566, 374] width 29 height 29
click at [562, 405] on div "OK" at bounding box center [559, 410] width 43 height 18
type input "[DATE]"
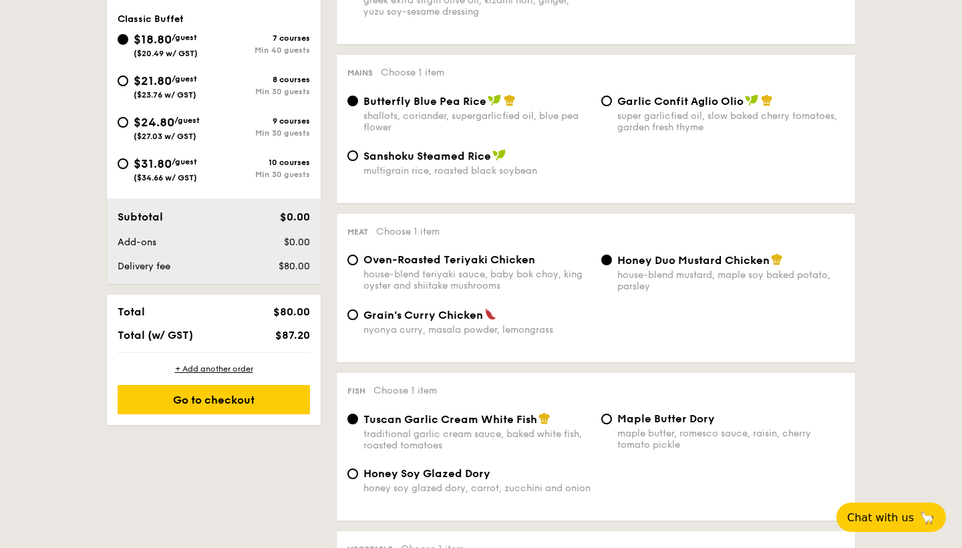
scroll to position [641, 0]
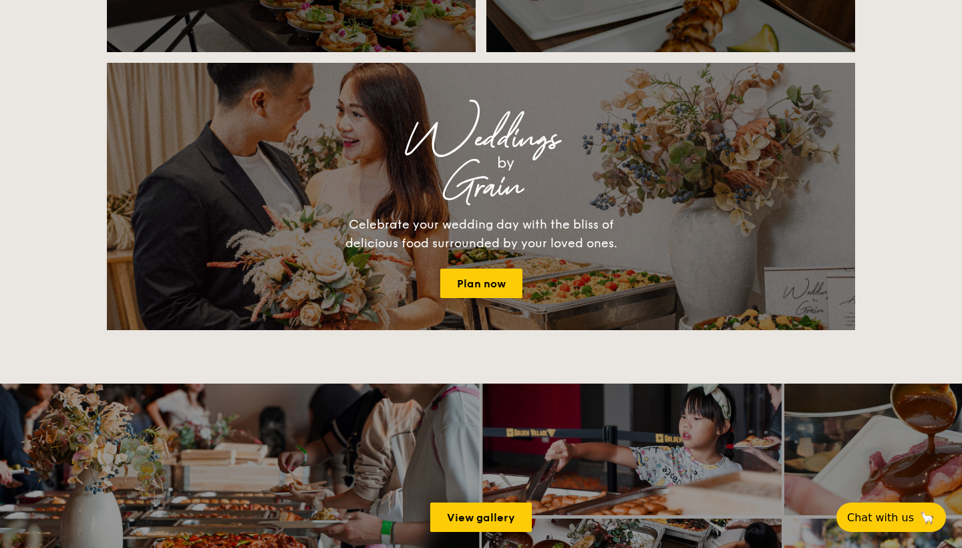
scroll to position [1733, 0]
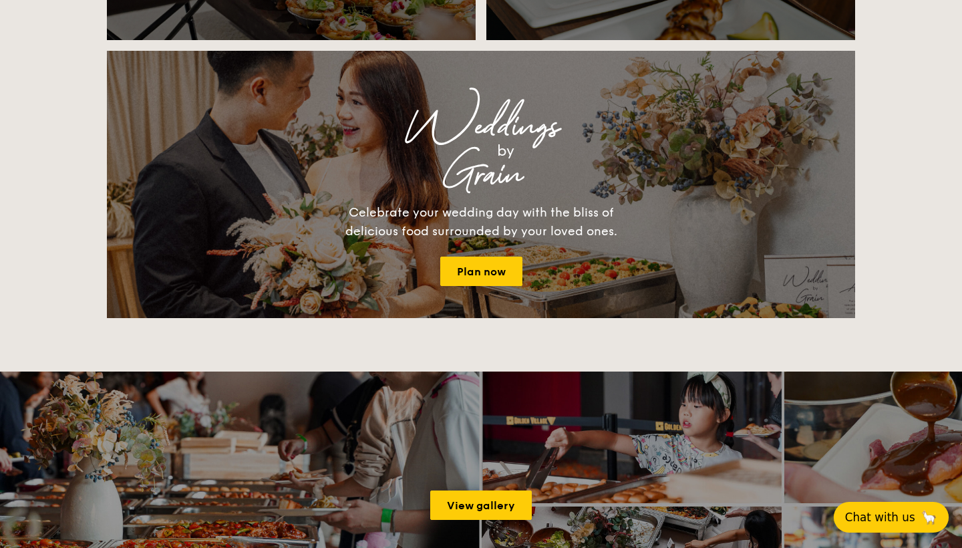
click at [872, 522] on span "Chat with us" at bounding box center [880, 516] width 70 height 13
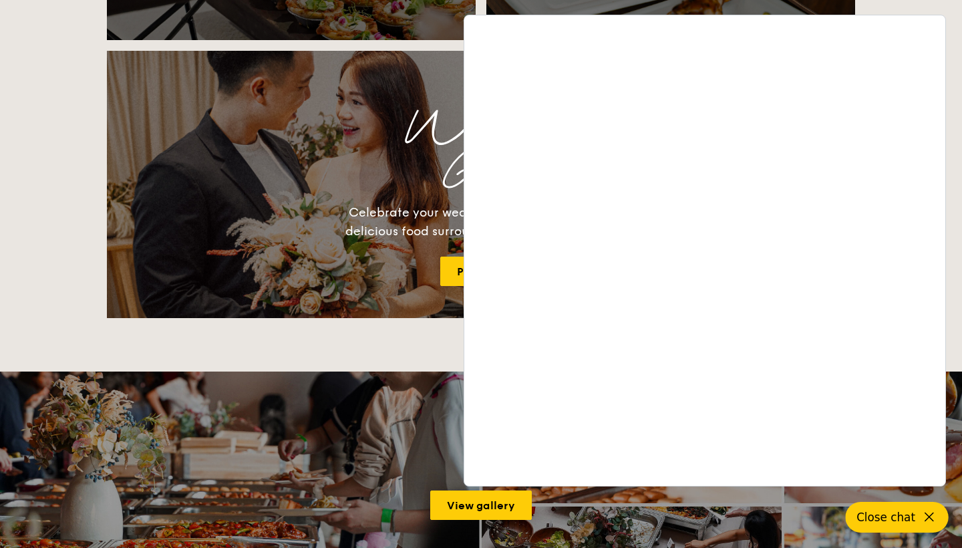
click at [896, 510] on button "Close chat" at bounding box center [897, 517] width 103 height 31
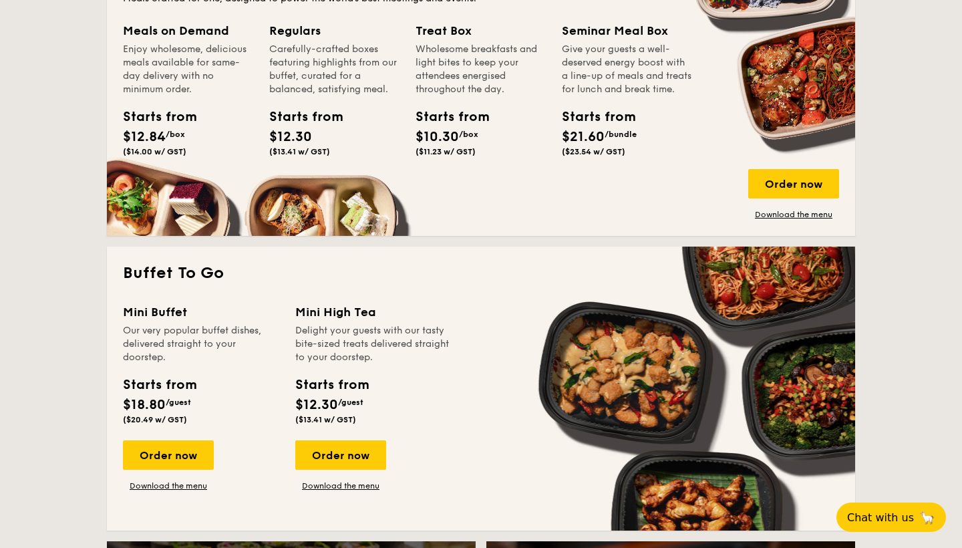
scroll to position [1039, 0]
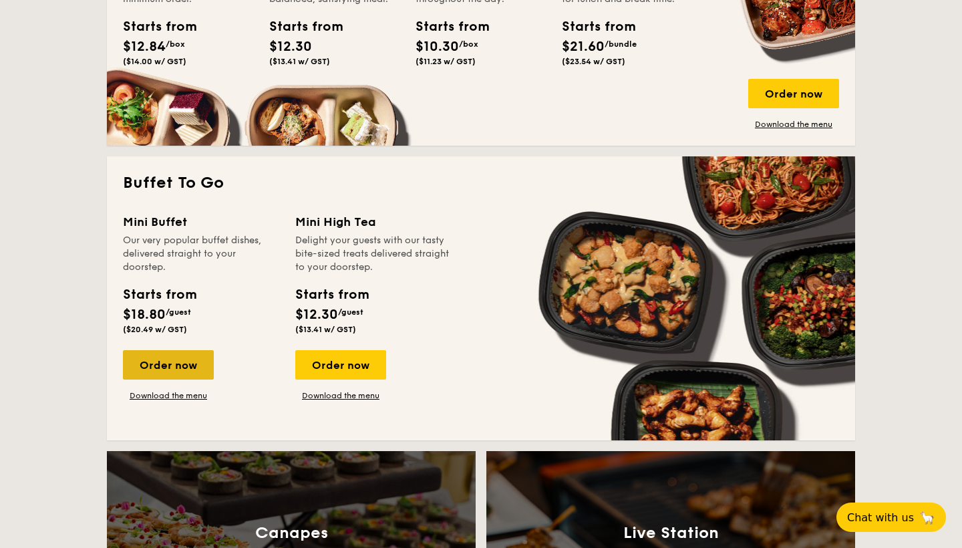
click at [186, 360] on div "Order now" at bounding box center [168, 364] width 91 height 29
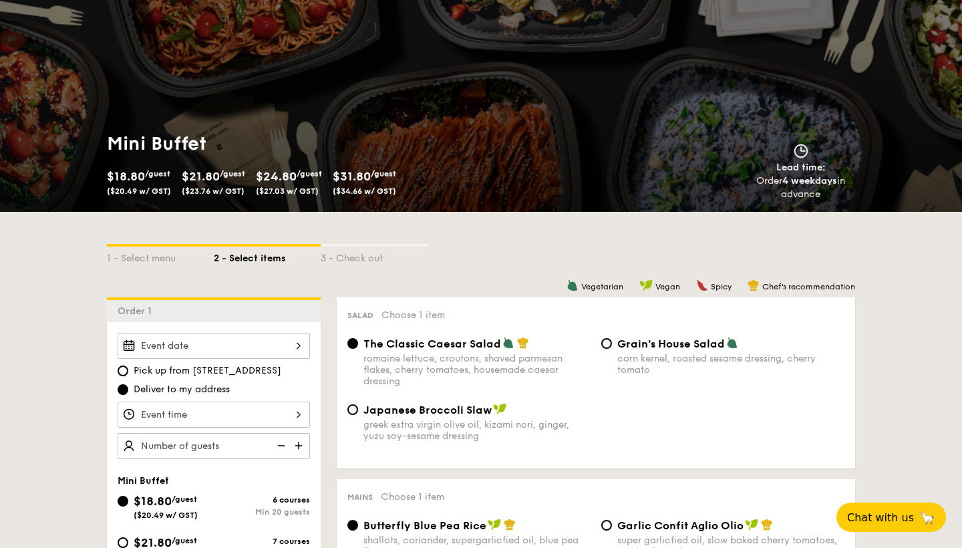
scroll to position [92, 0]
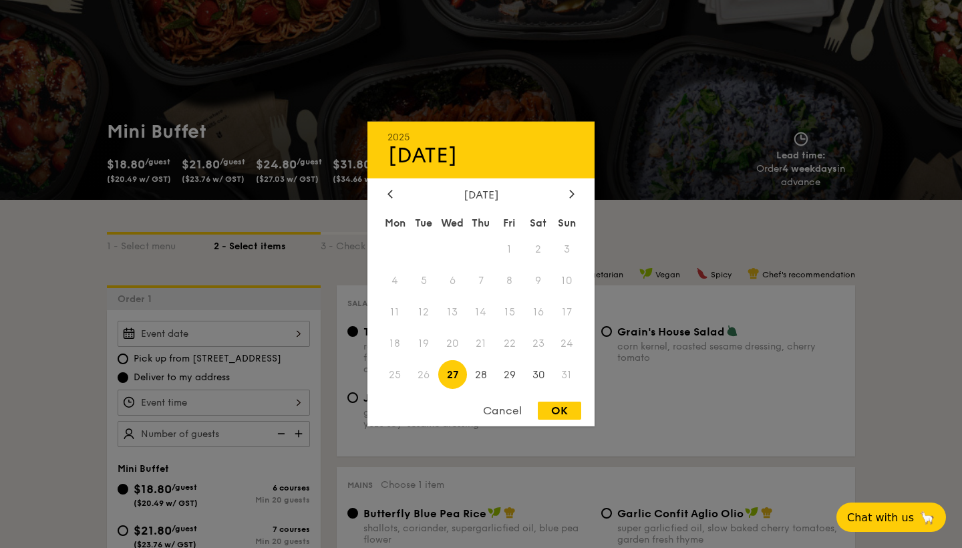
click at [218, 339] on div "2025 Aug [DATE] Tue Wed Thu Fri Sat Sun 1 2 3 4 5 6 7 8 9 10 11 12 13 14 15 16 …" at bounding box center [214, 334] width 192 height 26
click at [570, 379] on span "31" at bounding box center [566, 374] width 29 height 29
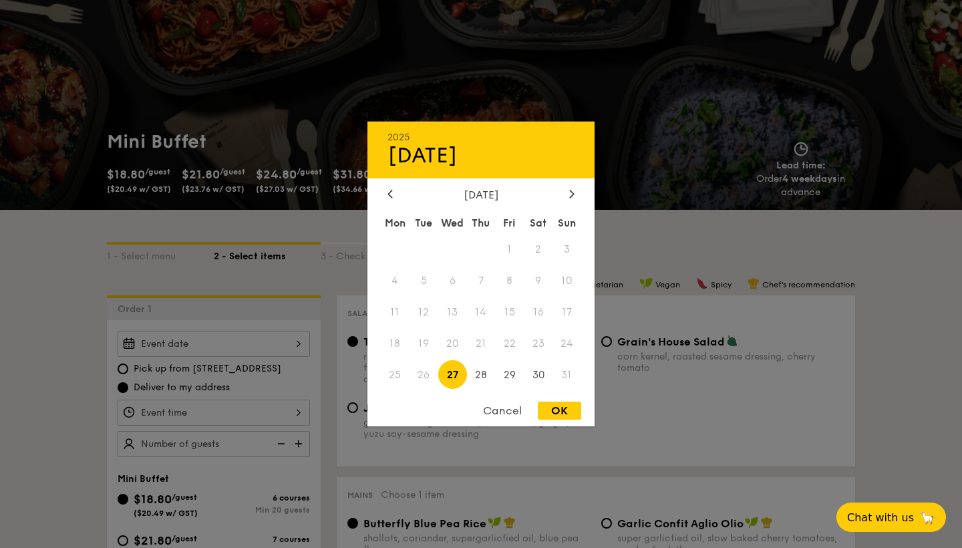
scroll to position [71, 0]
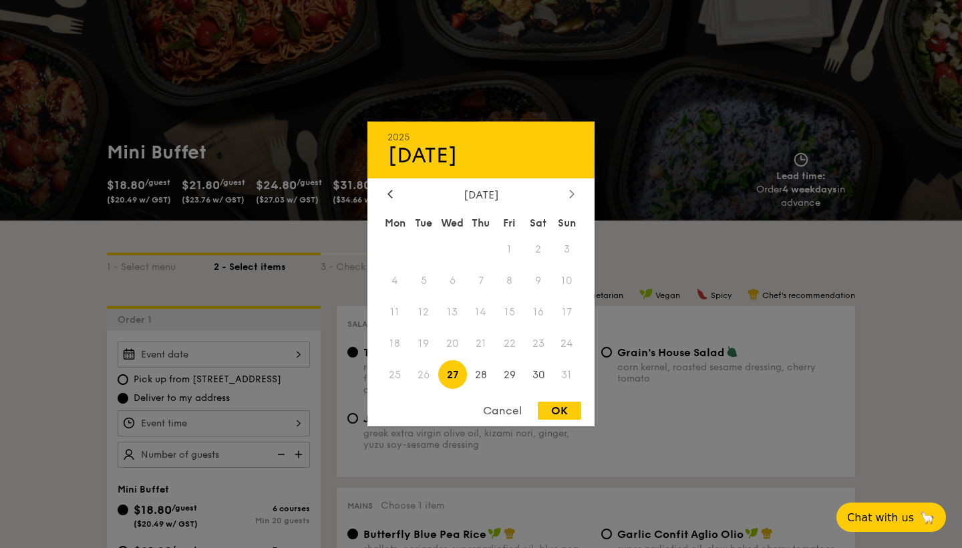
click at [567, 194] on div at bounding box center [572, 194] width 12 height 13
click at [711, 387] on div at bounding box center [481, 274] width 962 height 548
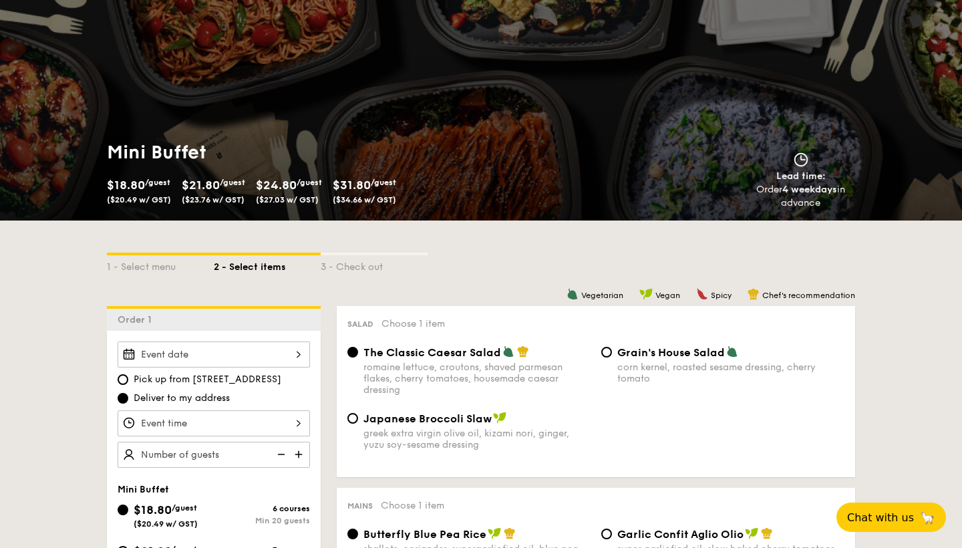
click at [270, 351] on div at bounding box center [214, 354] width 192 height 26
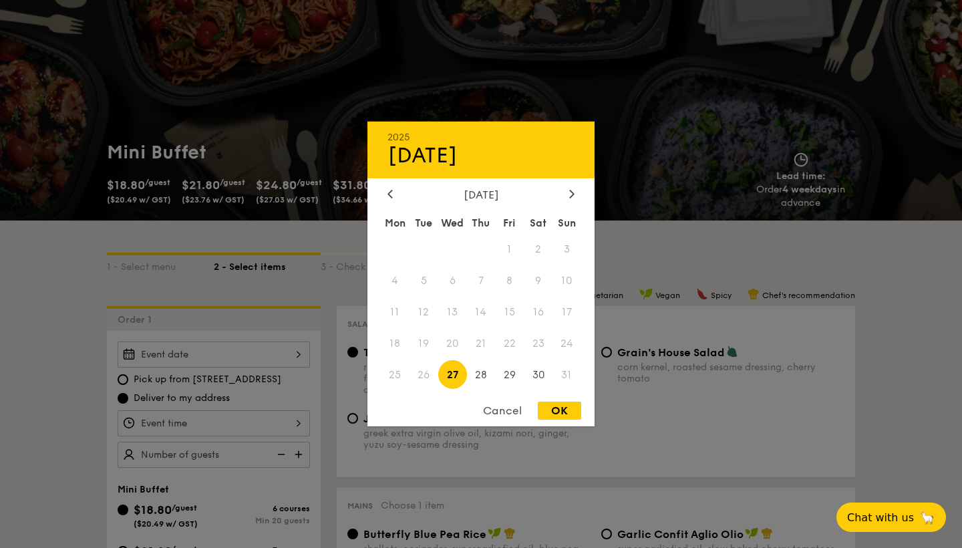
click at [570, 203] on div "[DATE] Mon Tue Wed Thu Fri Sat Sun 1 2 3 4 5 6 7 8 9 10 11 12 13 14 15 16 17 18…" at bounding box center [480, 289] width 227 height 203
click at [572, 191] on icon at bounding box center [571, 193] width 5 height 9
click at [564, 260] on span "7" at bounding box center [566, 249] width 29 height 29
click at [564, 272] on span "14" at bounding box center [566, 280] width 29 height 29
click at [564, 297] on div "Mon Tue Wed Thu Fri Sat Sun 1 2 3 4 5 6 7 8 9 10 11 12 13 14 15 16 17 18 19 20 …" at bounding box center [480, 301] width 227 height 180
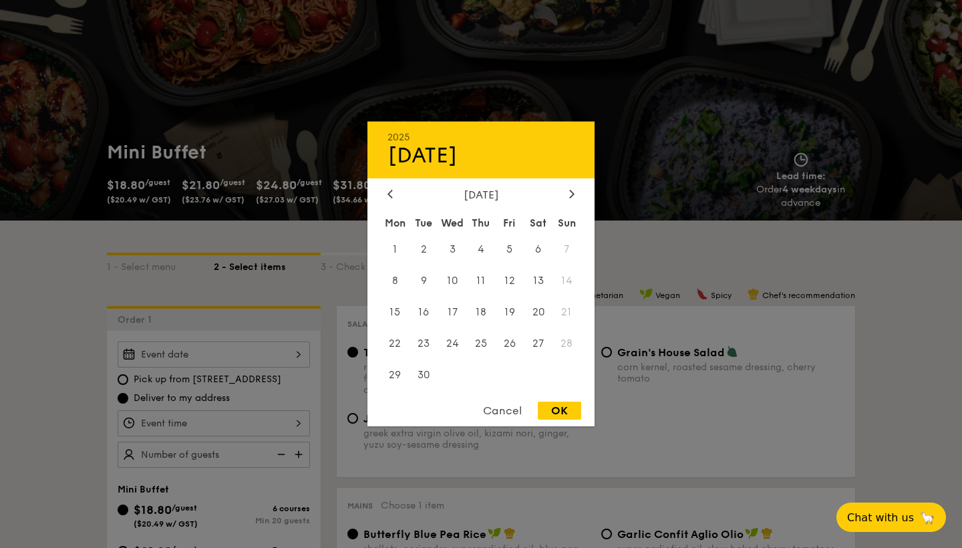
click at [335, 449] on div at bounding box center [481, 274] width 962 height 548
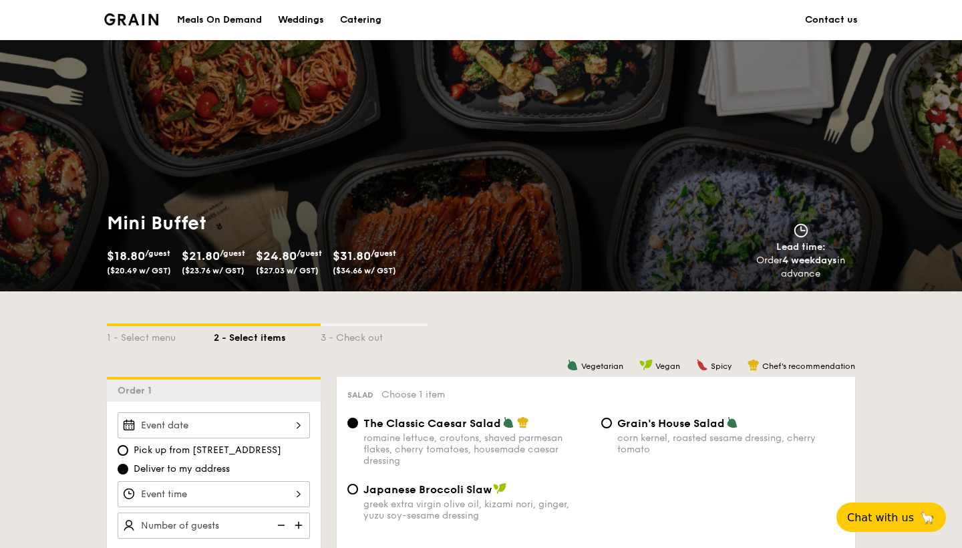
scroll to position [0, 0]
click at [351, 337] on div "3 - Check out" at bounding box center [374, 335] width 107 height 19
click at [826, 23] on link "Contact us" at bounding box center [831, 20] width 53 height 40
